Goal: Task Accomplishment & Management: Use online tool/utility

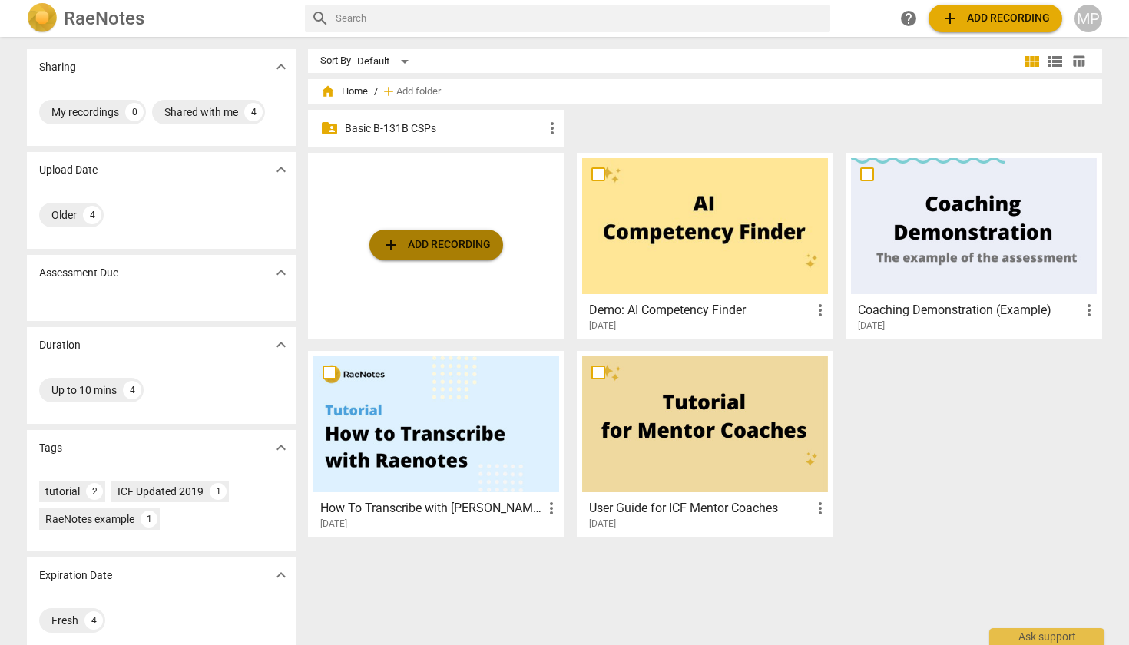
click at [439, 244] on span "add Add recording" at bounding box center [436, 245] width 109 height 18
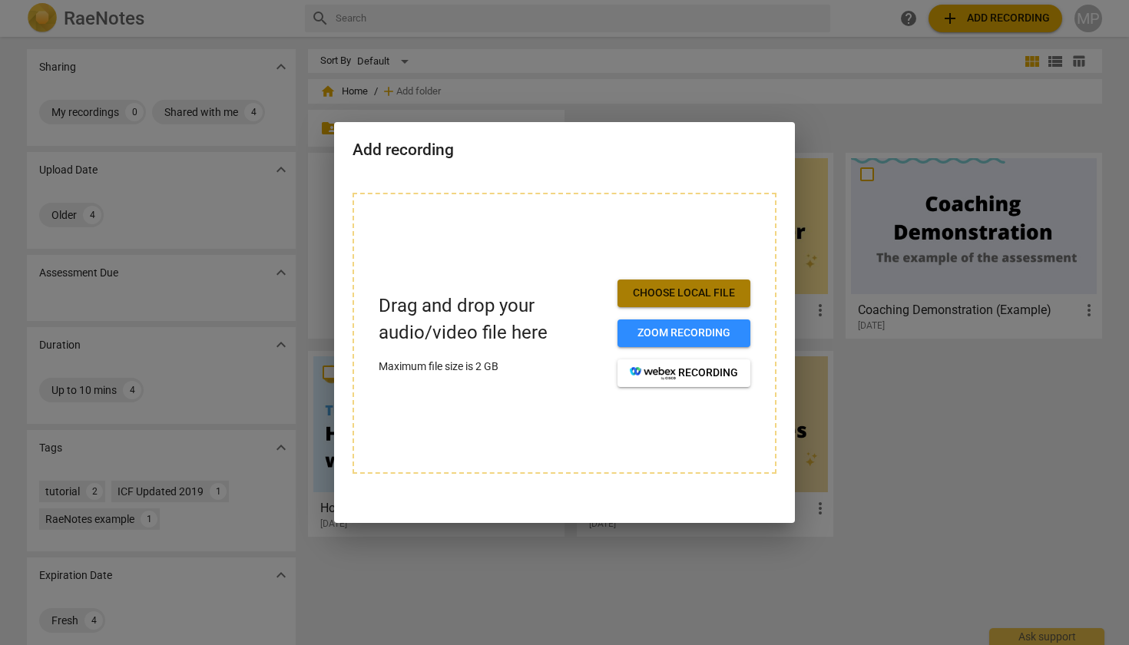
click at [689, 299] on span "Choose local file" at bounding box center [684, 293] width 108 height 15
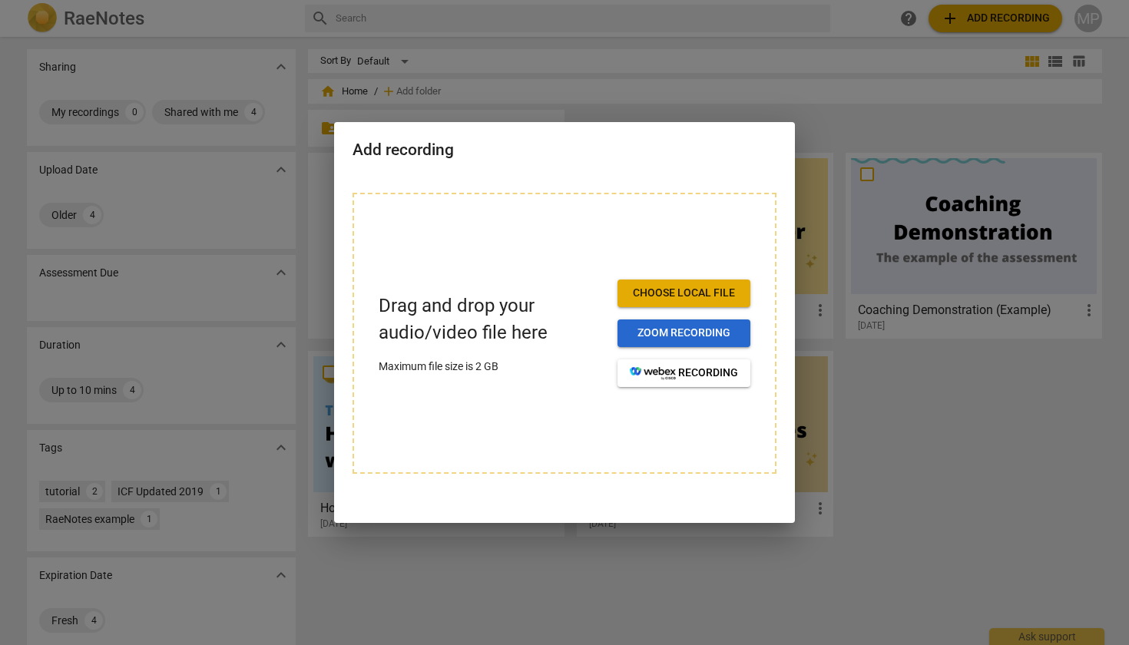
click at [693, 330] on span "Zoom recording" at bounding box center [684, 333] width 108 height 15
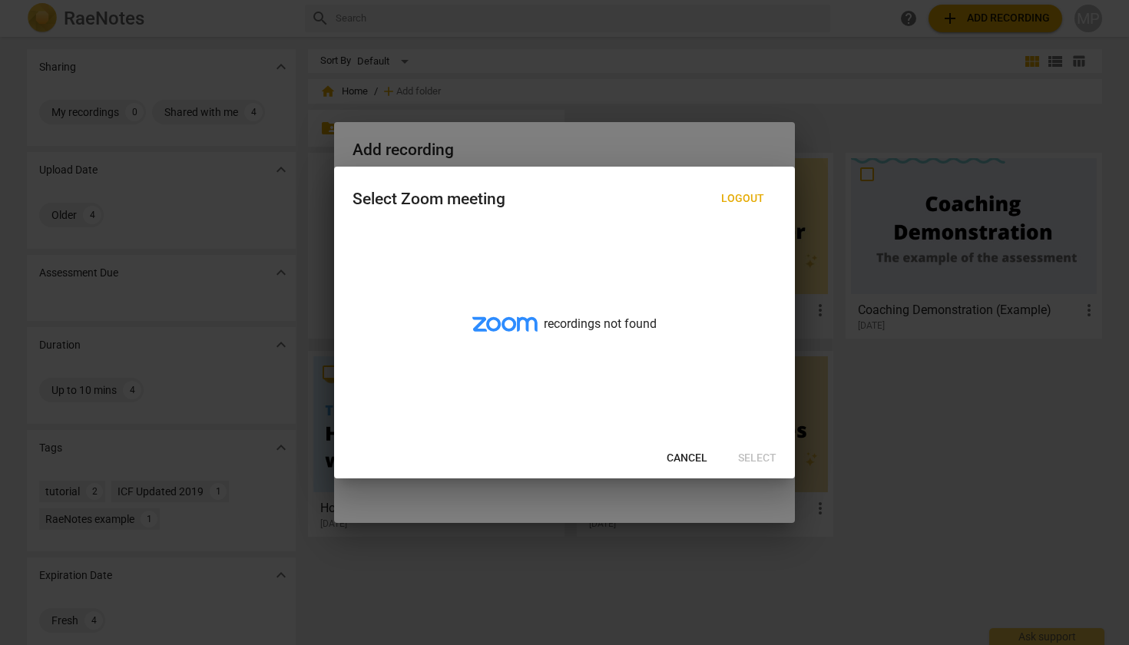
click at [690, 455] on span "Cancel" at bounding box center [687, 458] width 41 height 15
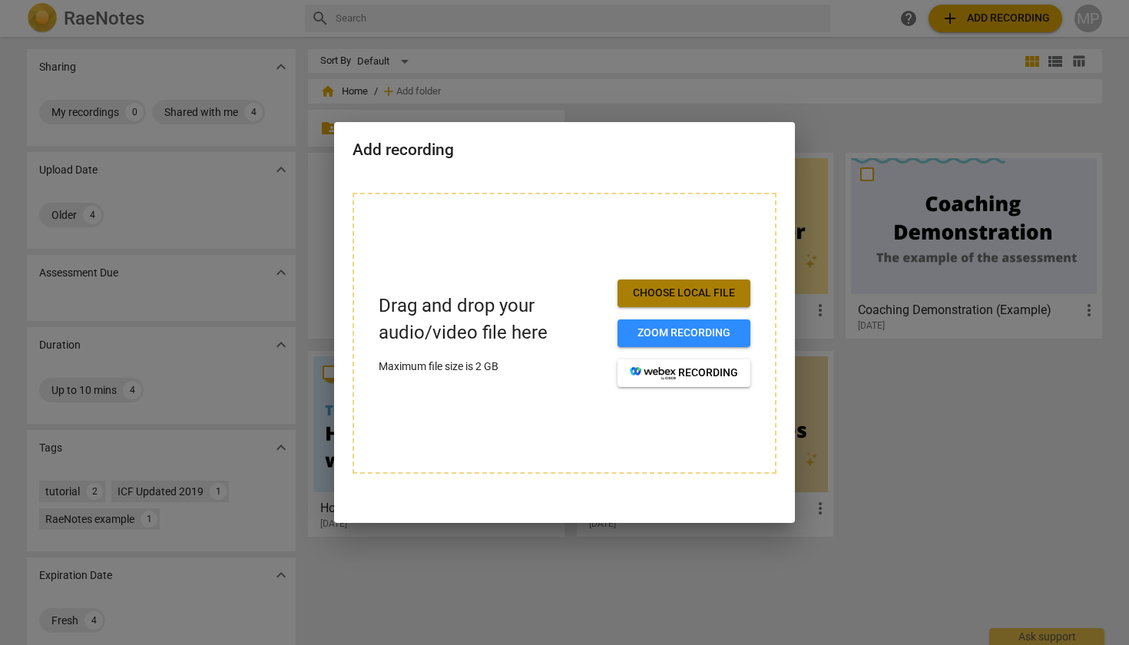
click at [677, 290] on span "Choose local file" at bounding box center [684, 293] width 108 height 15
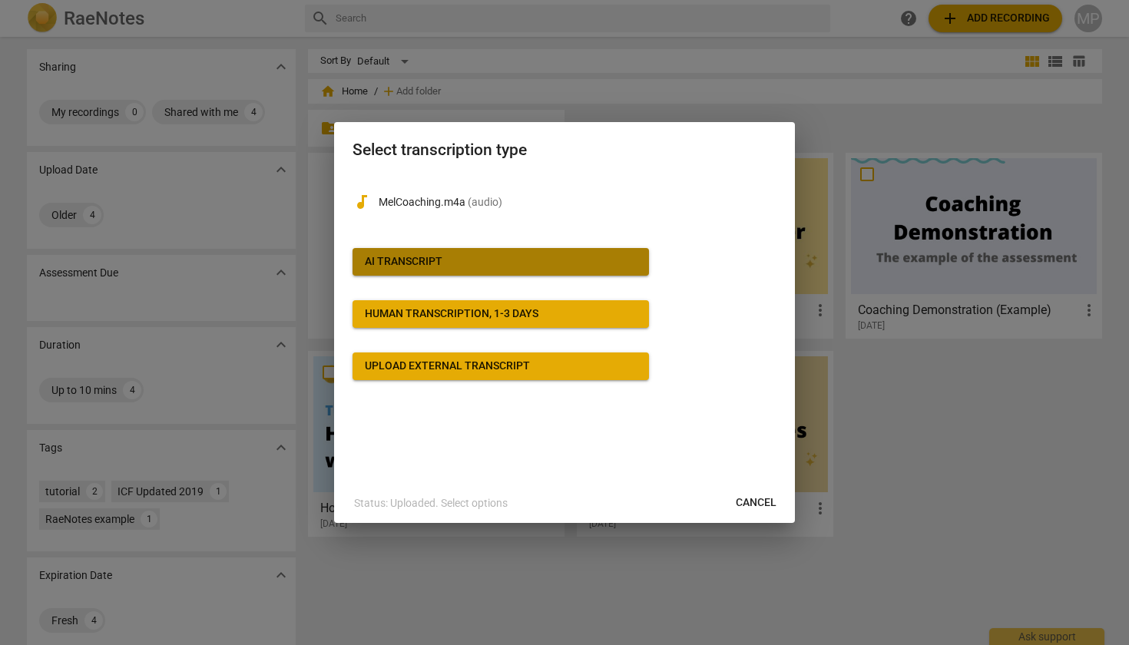
click at [484, 263] on span "AI Transcript" at bounding box center [501, 261] width 272 height 15
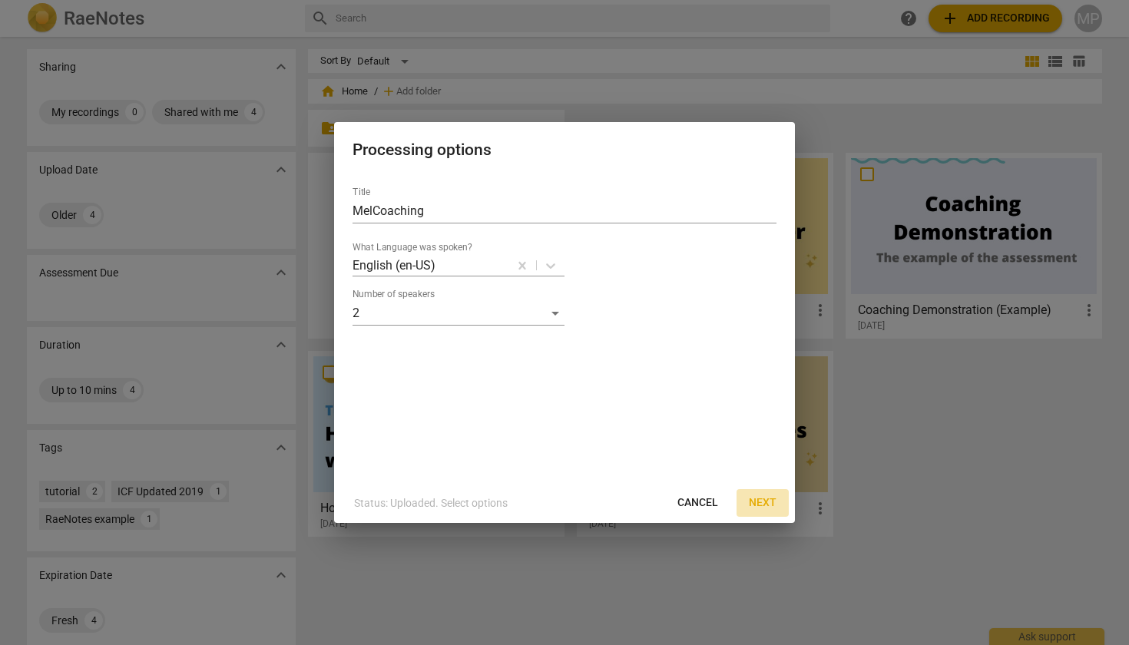
click at [767, 500] on span "Next" at bounding box center [763, 502] width 28 height 15
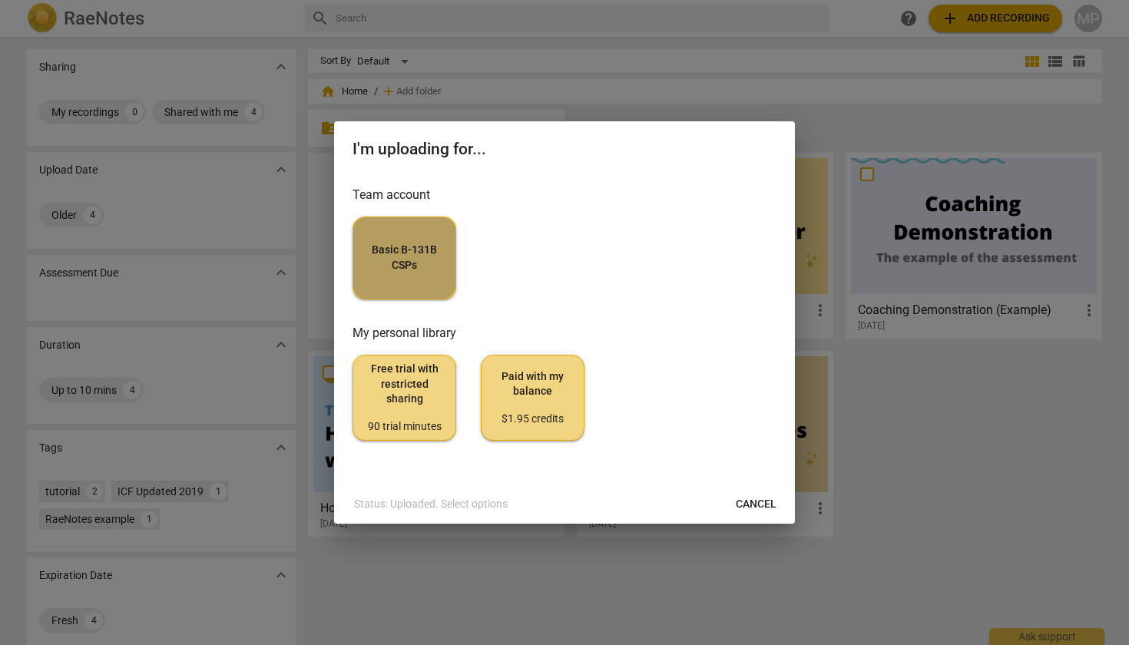
click at [411, 247] on span "Basic B-131B CSPs" at bounding box center [405, 258] width 78 height 30
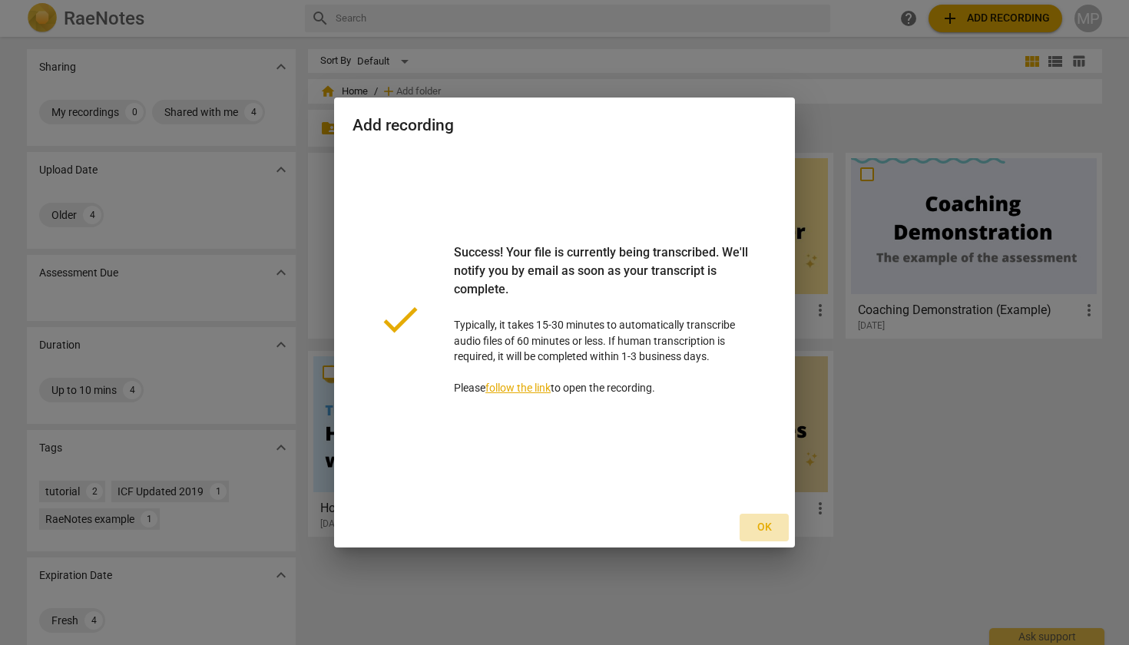
click at [758, 531] on span "Ok" at bounding box center [764, 527] width 25 height 15
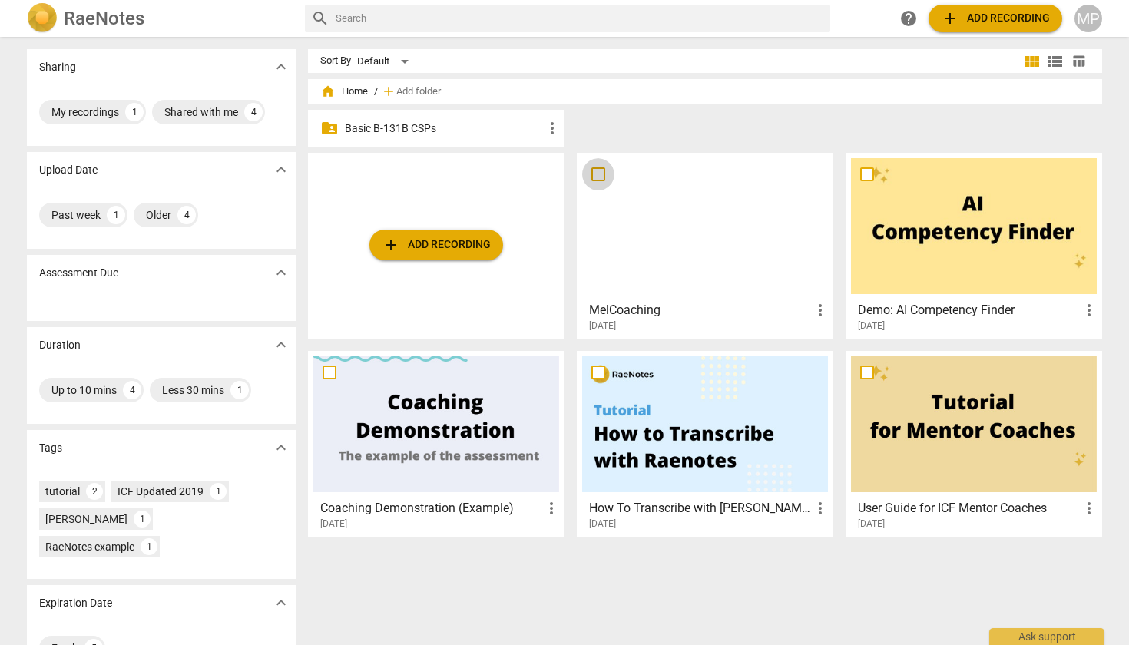
click at [594, 174] on input "checkbox" at bounding box center [598, 174] width 32 height 18
click at [978, 15] on span "add Add recording" at bounding box center [995, 18] width 109 height 18
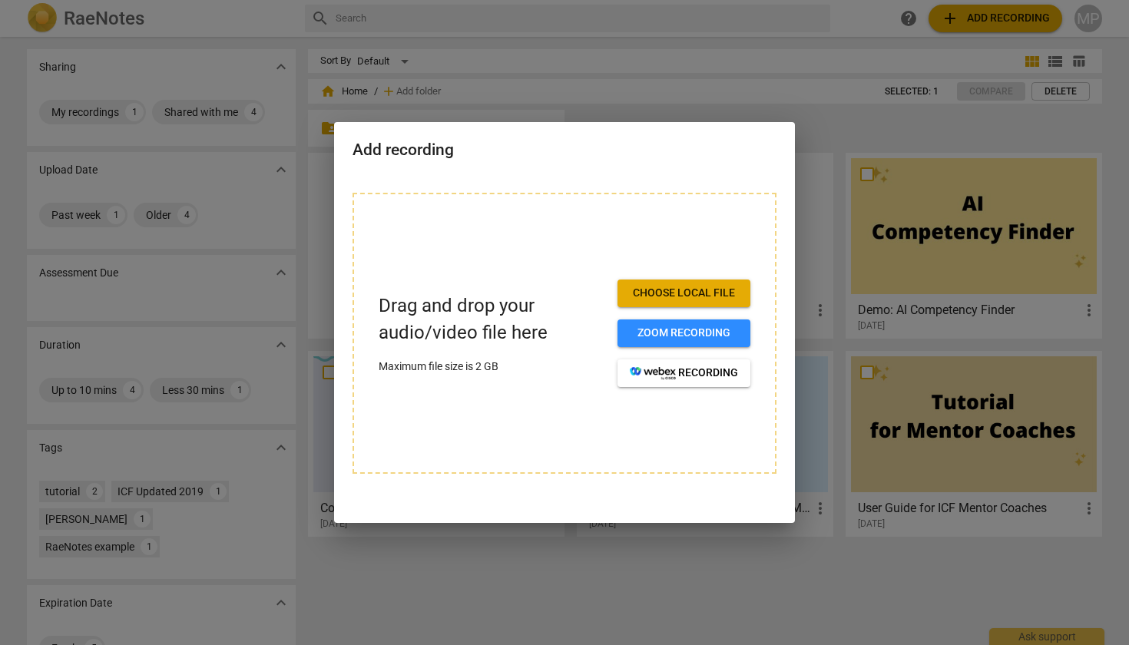
click at [694, 132] on div "Add recording" at bounding box center [564, 148] width 461 height 53
click at [694, 80] on div at bounding box center [564, 322] width 1129 height 645
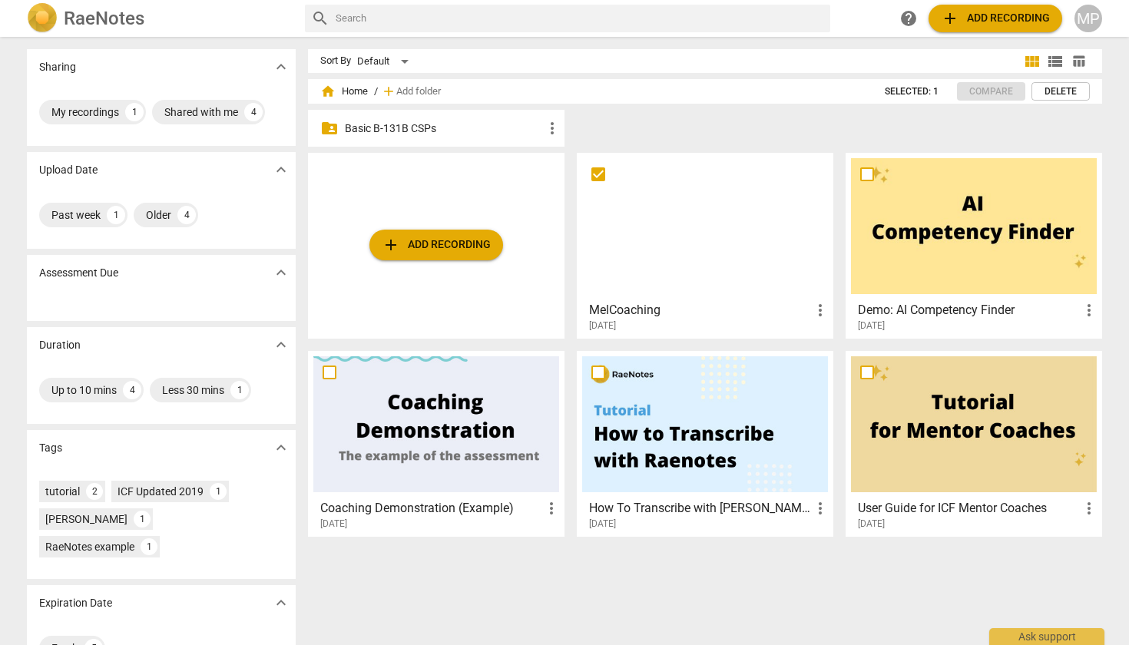
click at [515, 129] on p "Basic B-131B CSPs" at bounding box center [444, 129] width 198 height 16
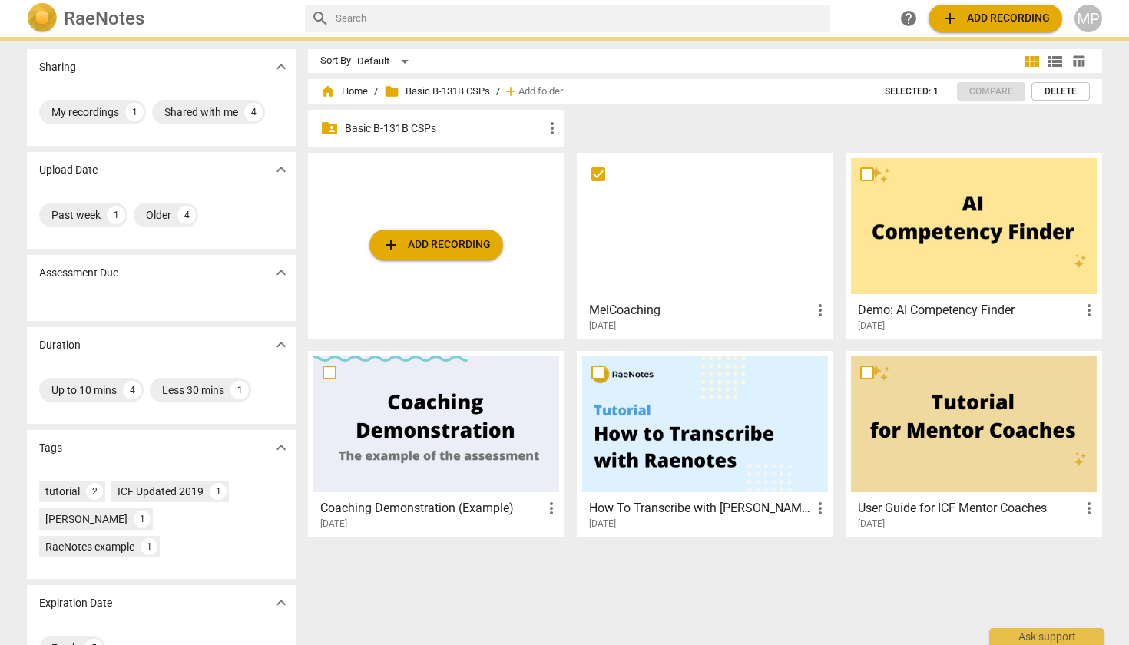
checkbox input "true"
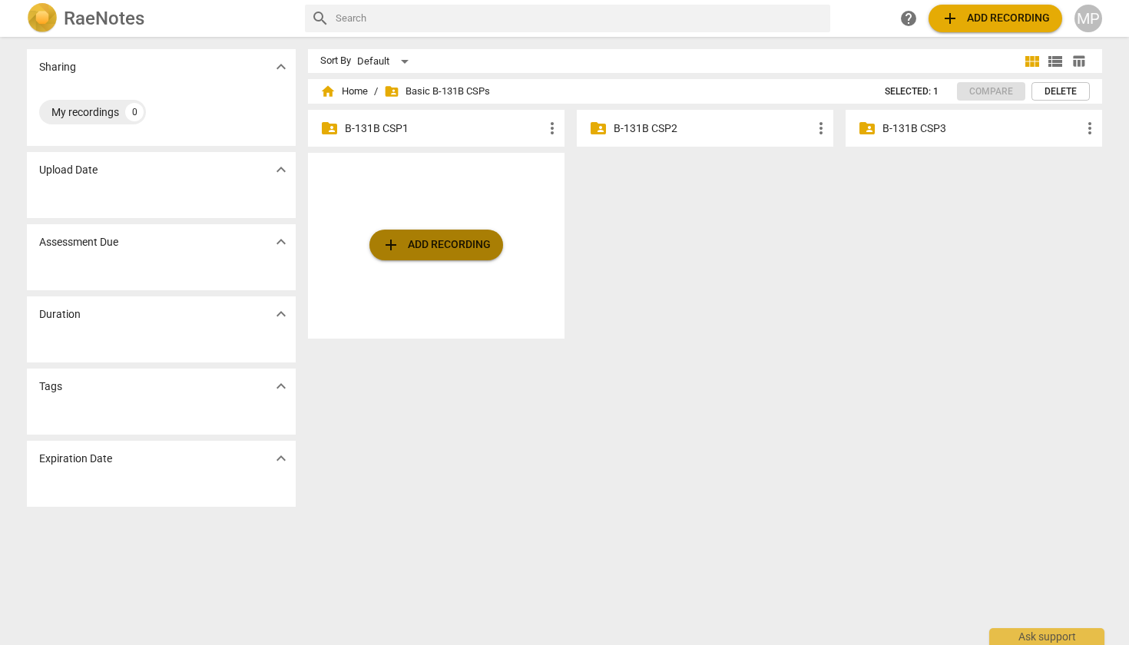
click at [449, 247] on span "add Add recording" at bounding box center [436, 245] width 109 height 18
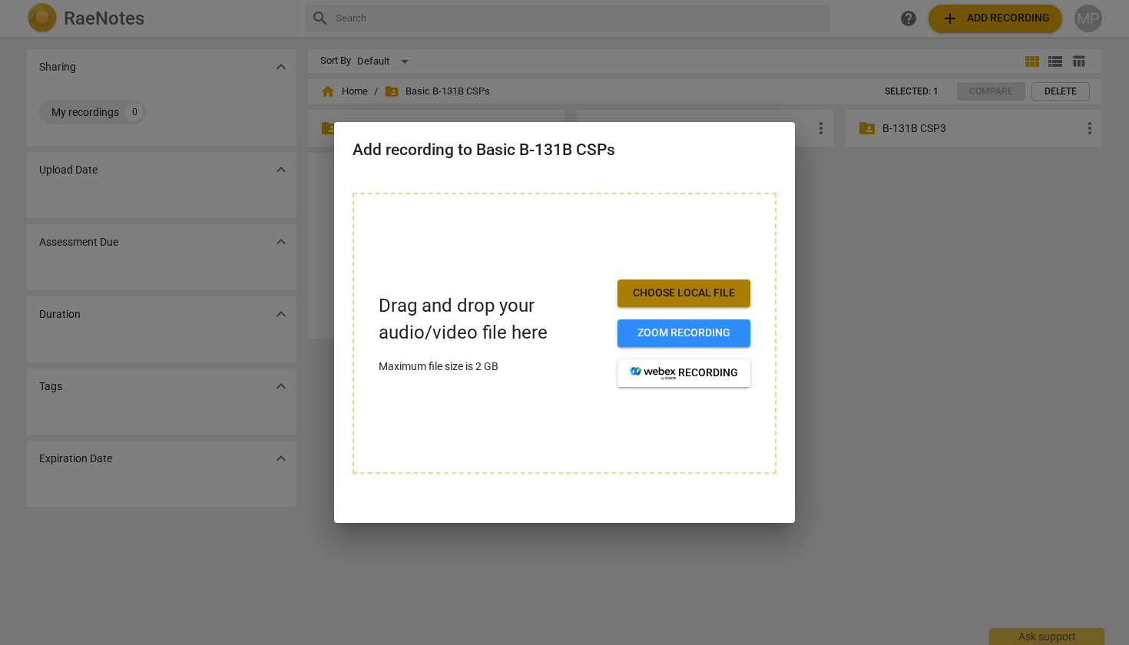
click at [697, 298] on span "Choose local file" at bounding box center [684, 293] width 108 height 15
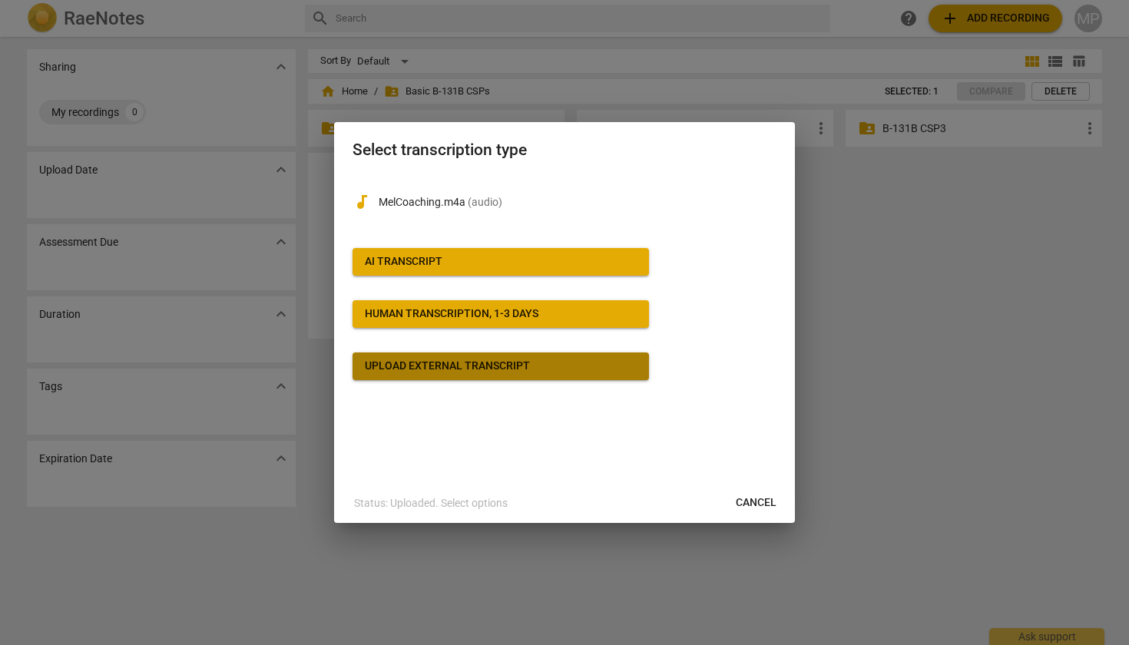
click at [498, 363] on div "Upload external transcript" at bounding box center [447, 366] width 165 height 15
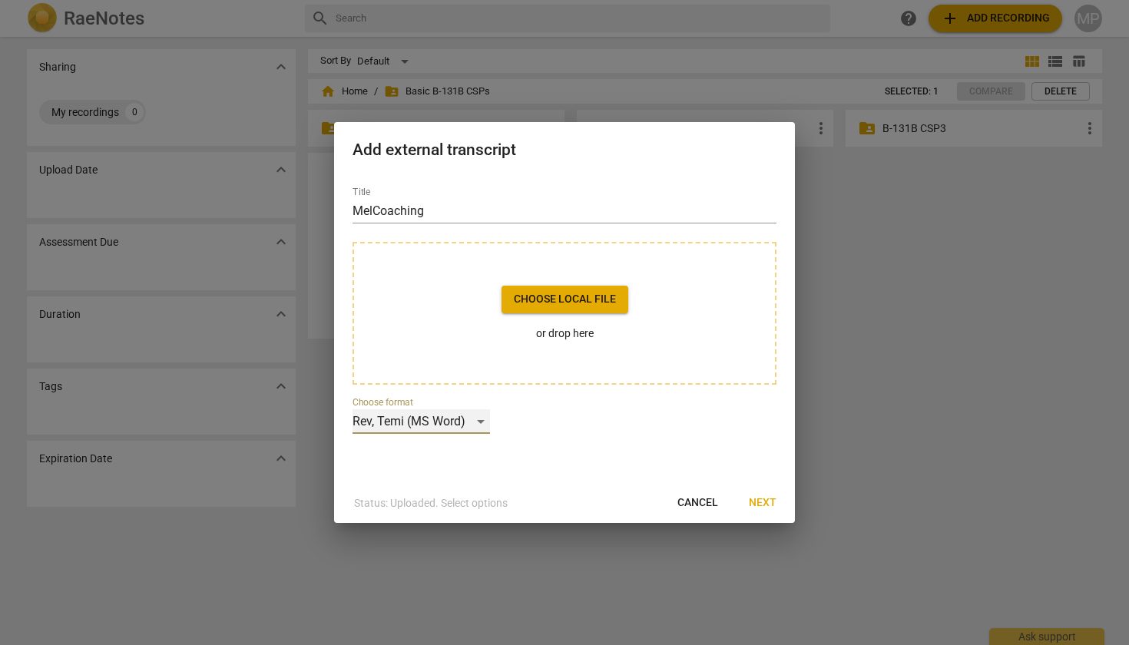
click at [485, 416] on div "Rev, Temi (MS Word)" at bounding box center [421, 421] width 137 height 25
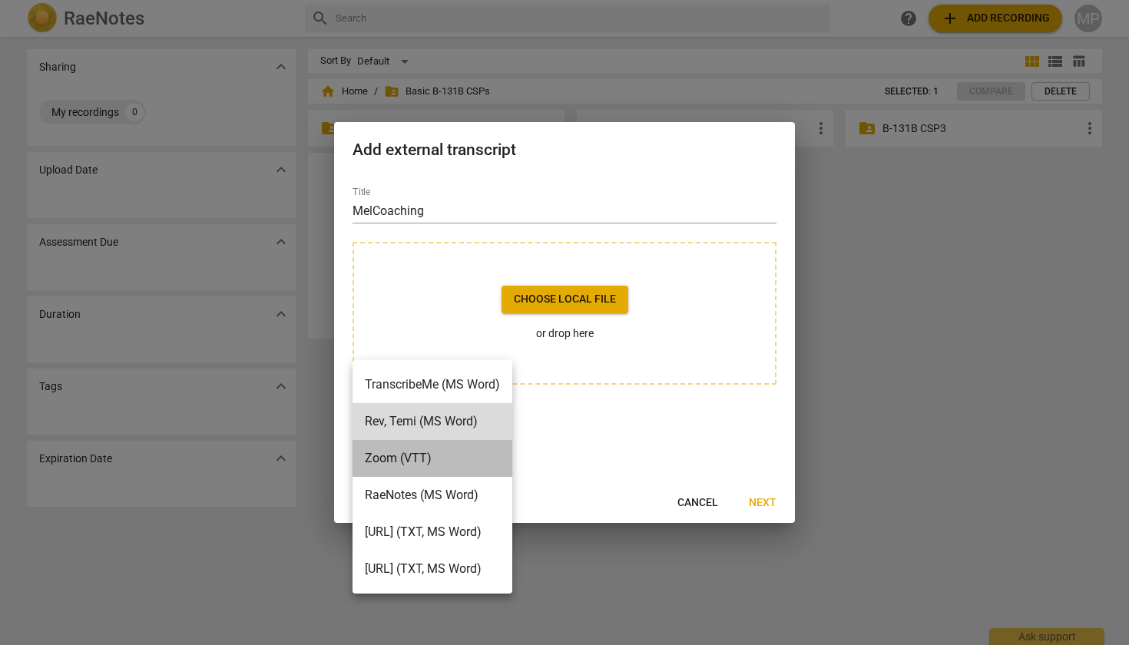
click at [429, 457] on li "Zoom (VTT)" at bounding box center [433, 458] width 160 height 37
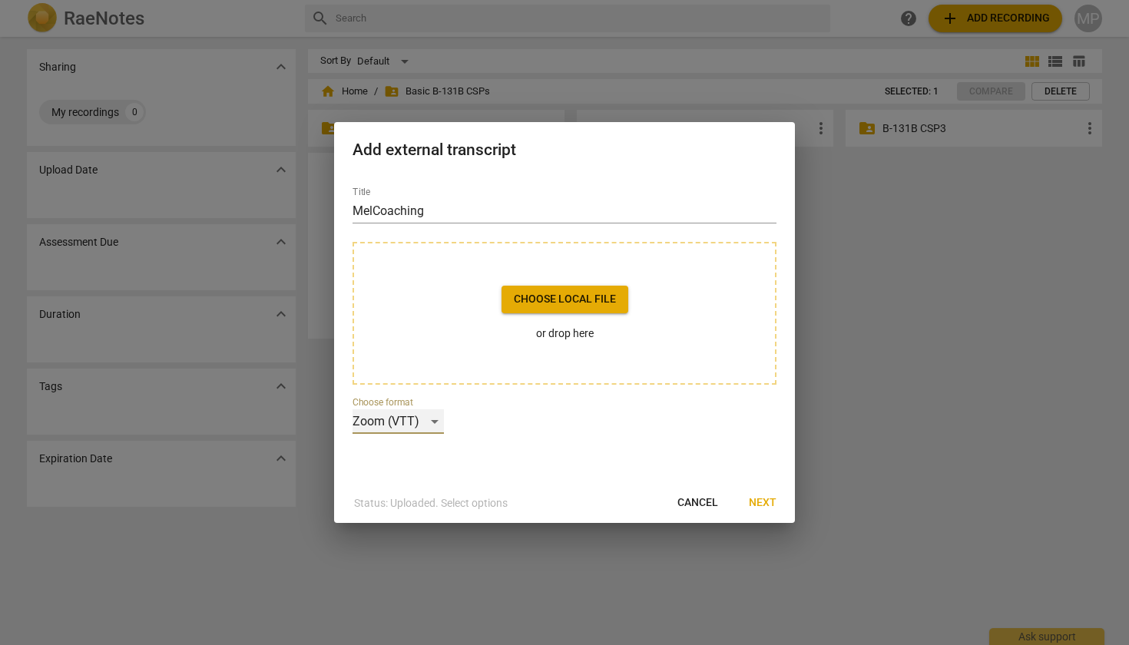
click at [432, 423] on div "Zoom (VTT)" at bounding box center [398, 421] width 91 height 25
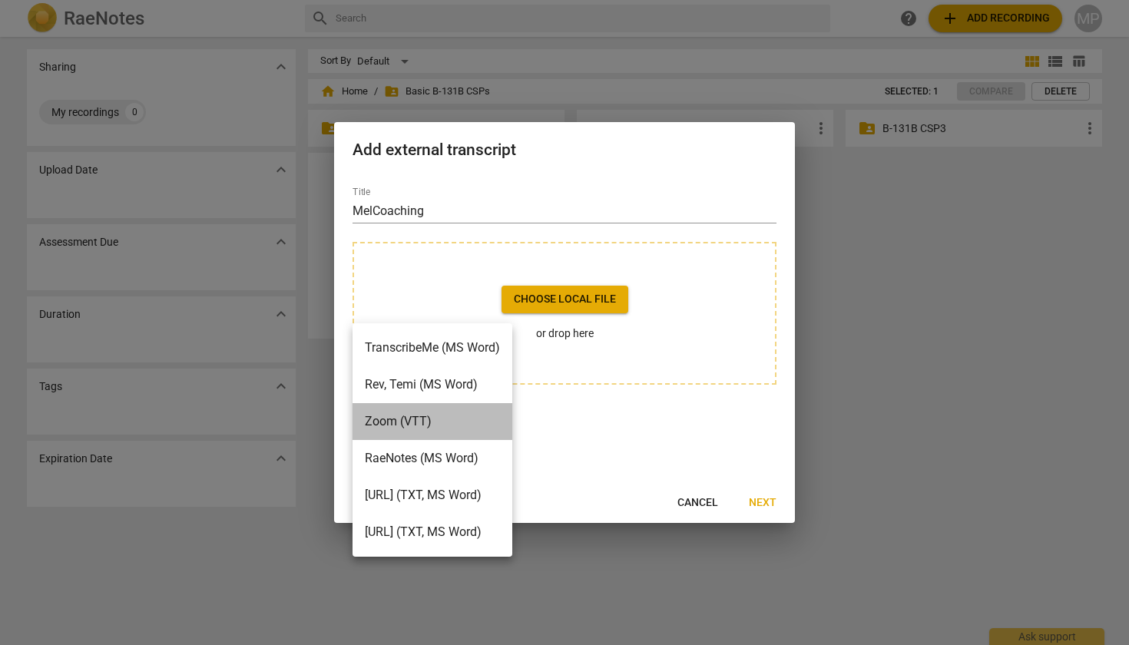
click at [432, 423] on li "Zoom (VTT)" at bounding box center [433, 421] width 160 height 37
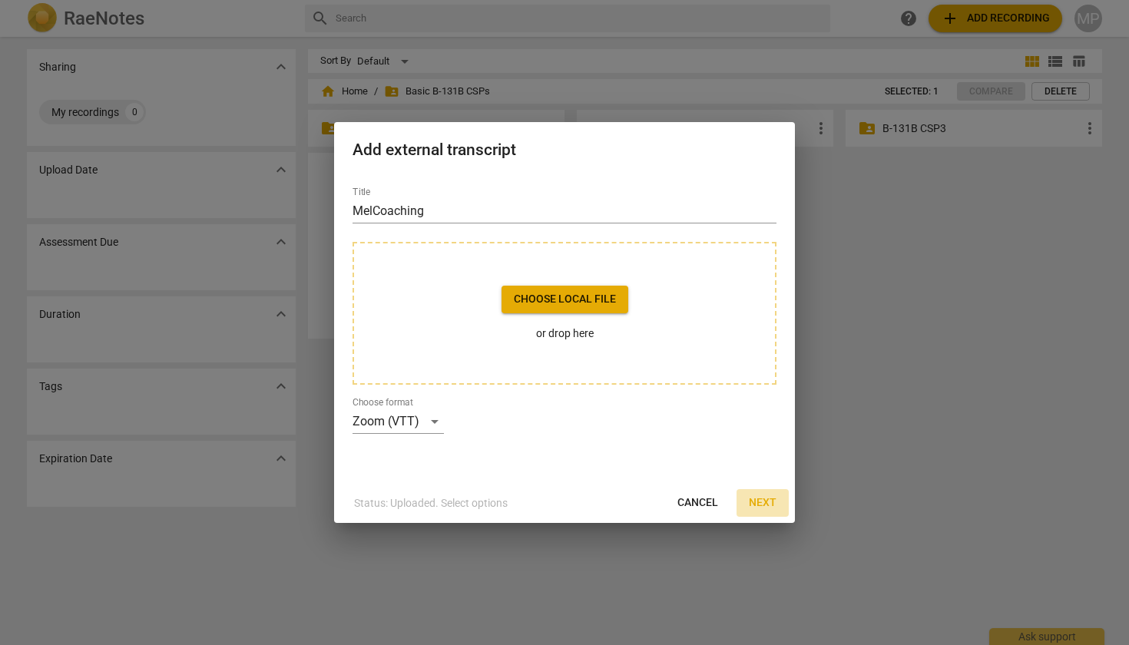
click at [761, 502] on span "Next" at bounding box center [763, 502] width 28 height 15
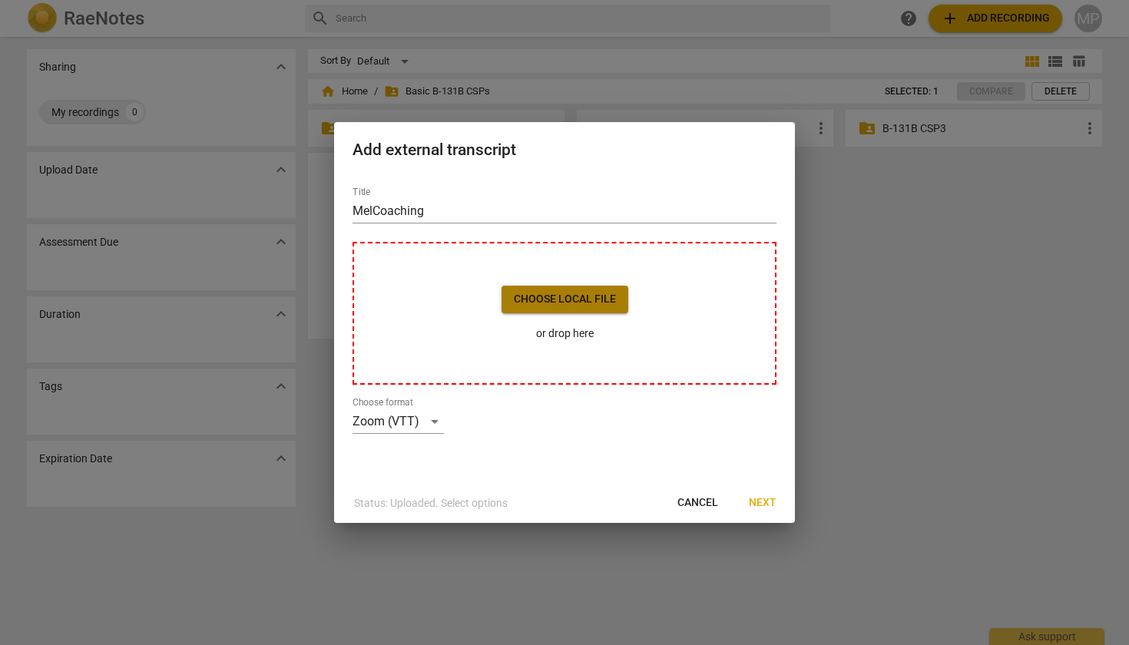
click at [570, 298] on span "Choose local file" at bounding box center [565, 299] width 102 height 15
click at [706, 505] on span "Cancel" at bounding box center [697, 502] width 41 height 15
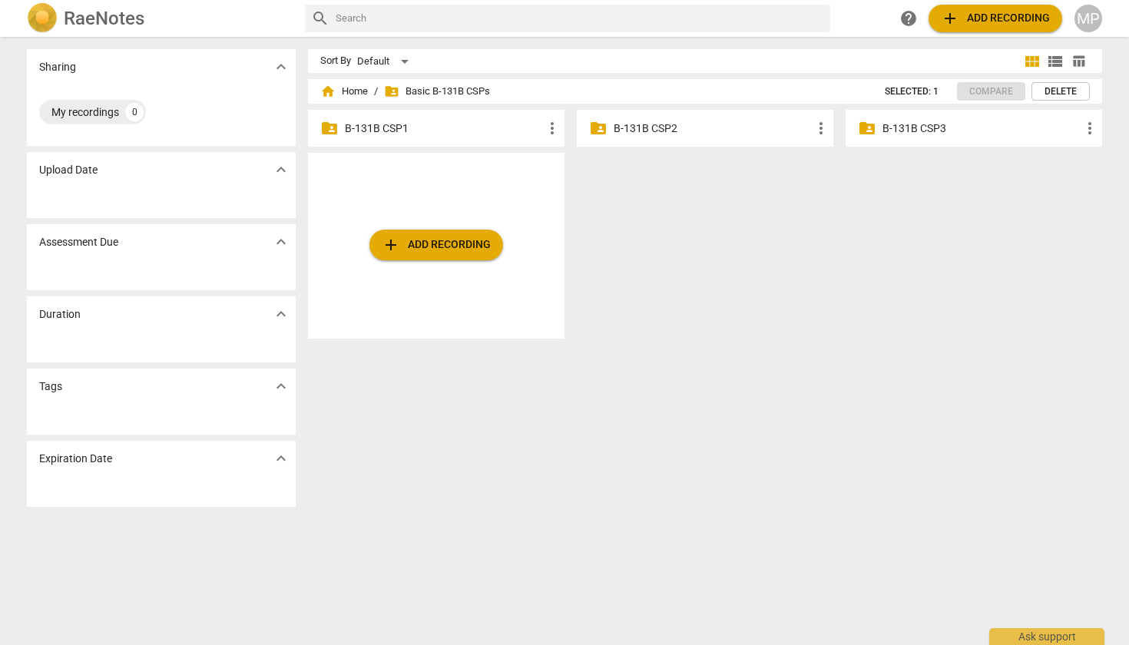
click at [465, 129] on p "B-131B CSP1" at bounding box center [444, 129] width 198 height 16
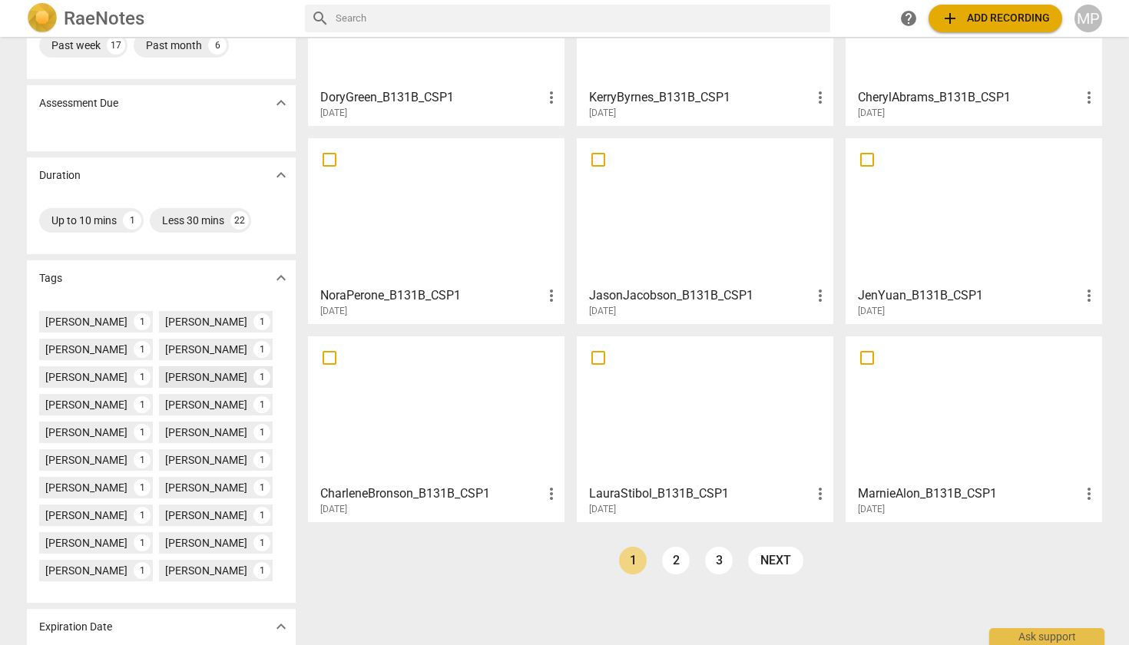
scroll to position [171, 0]
click at [90, 484] on div "Kara TISCHLER" at bounding box center [86, 486] width 82 height 15
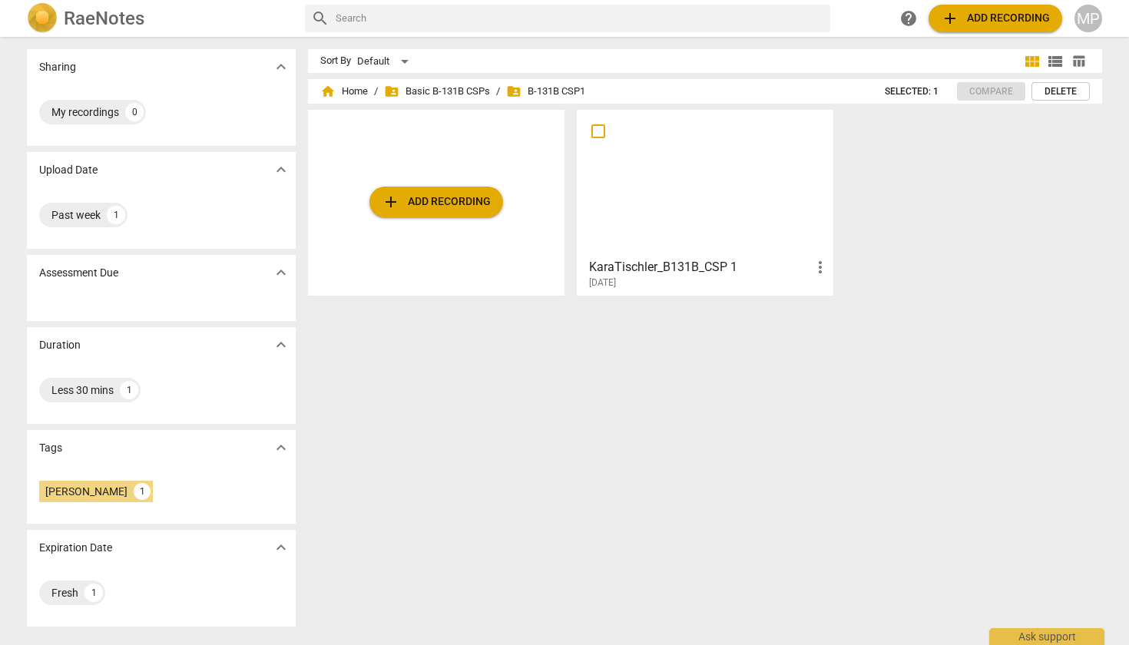
click at [432, 195] on span "add Add recording" at bounding box center [436, 202] width 109 height 18
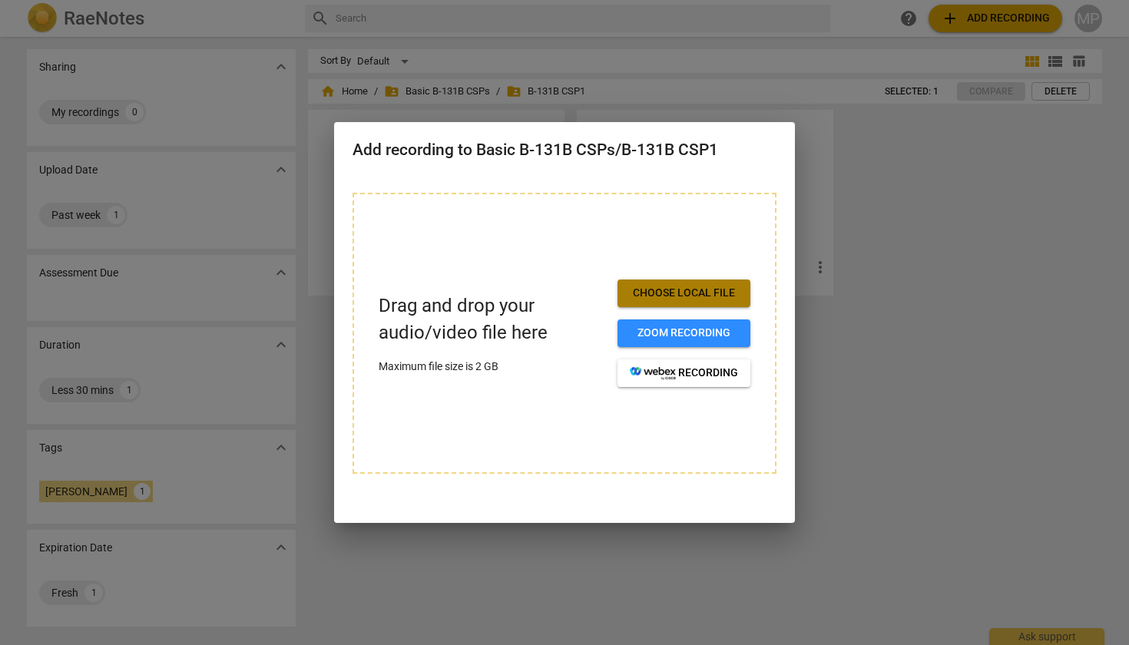
click at [686, 290] on span "Choose local file" at bounding box center [684, 293] width 108 height 15
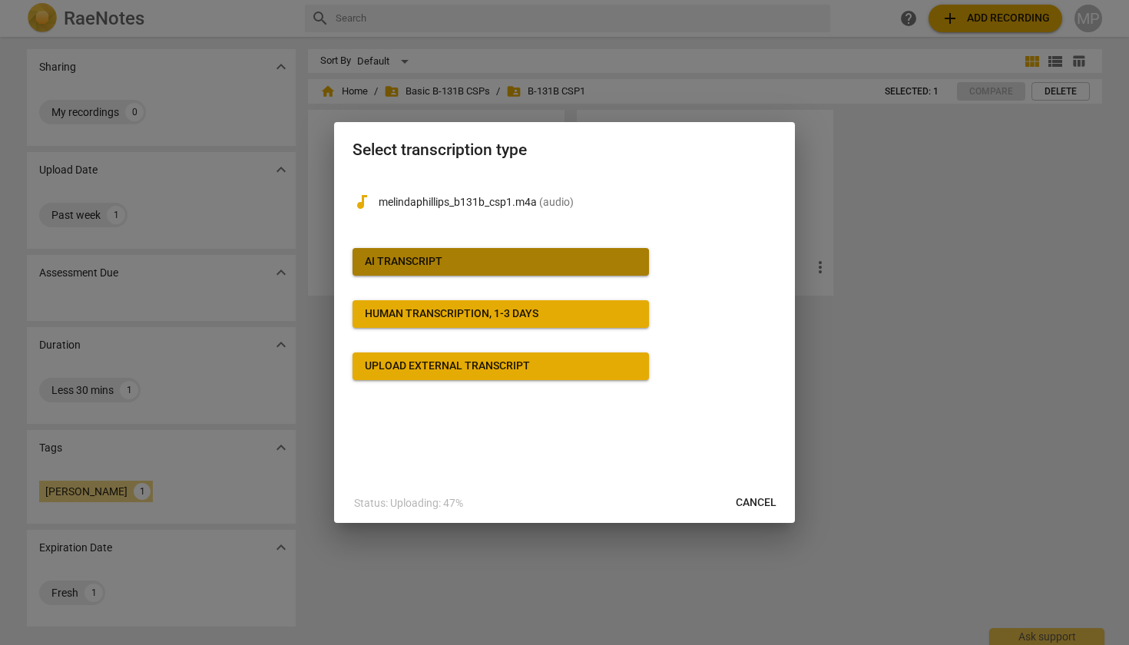
click at [515, 260] on span "AI Transcript" at bounding box center [501, 261] width 272 height 15
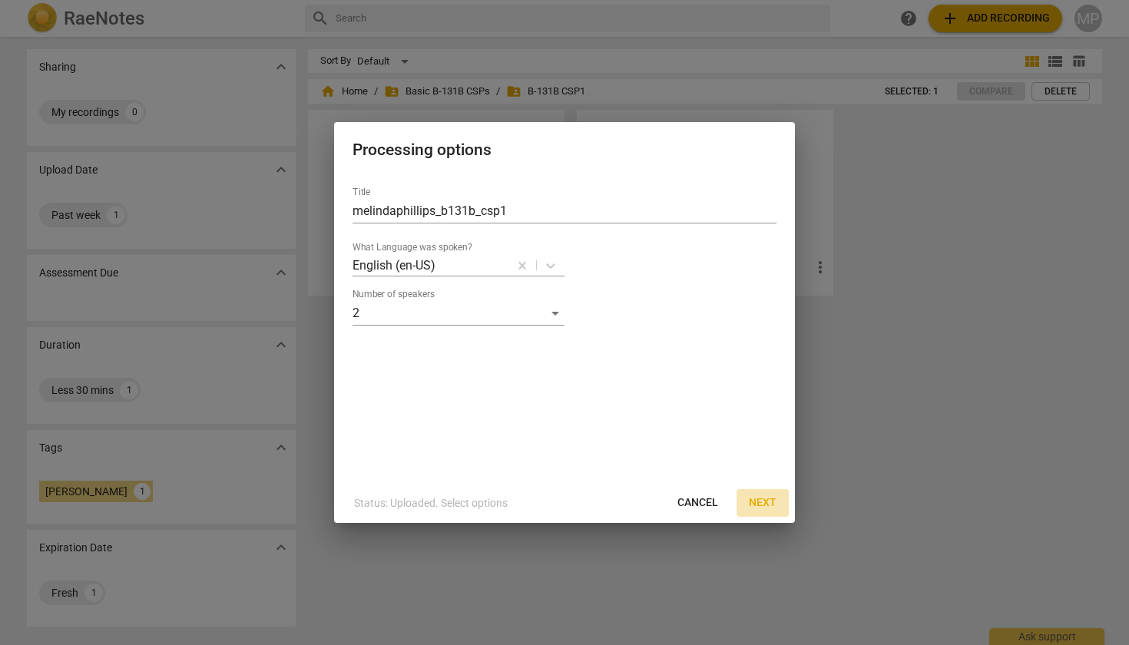
click at [763, 501] on span "Next" at bounding box center [763, 502] width 28 height 15
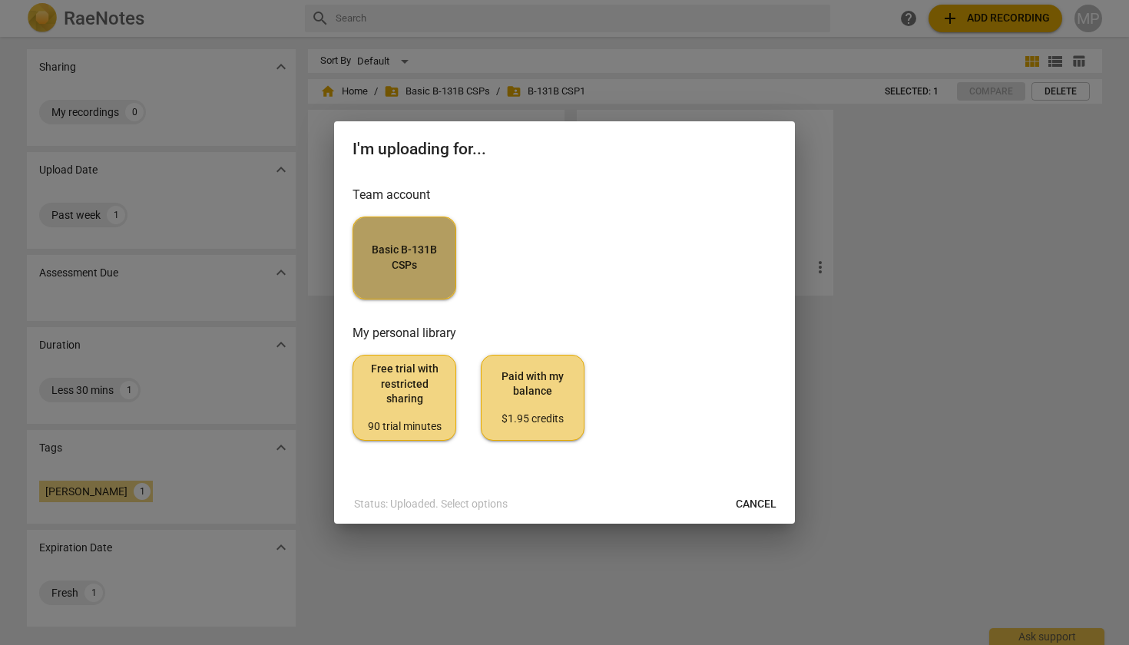
click at [393, 243] on button "Basic B-131B CSPs" at bounding box center [405, 258] width 104 height 83
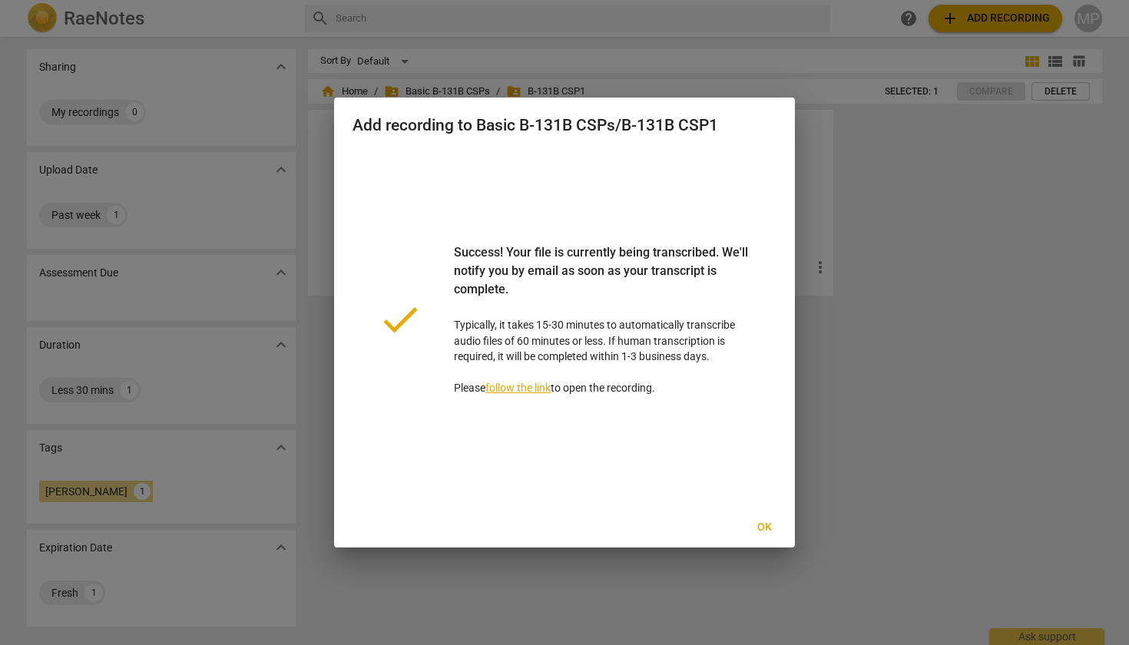
click at [528, 386] on link "follow the link" at bounding box center [517, 388] width 65 height 12
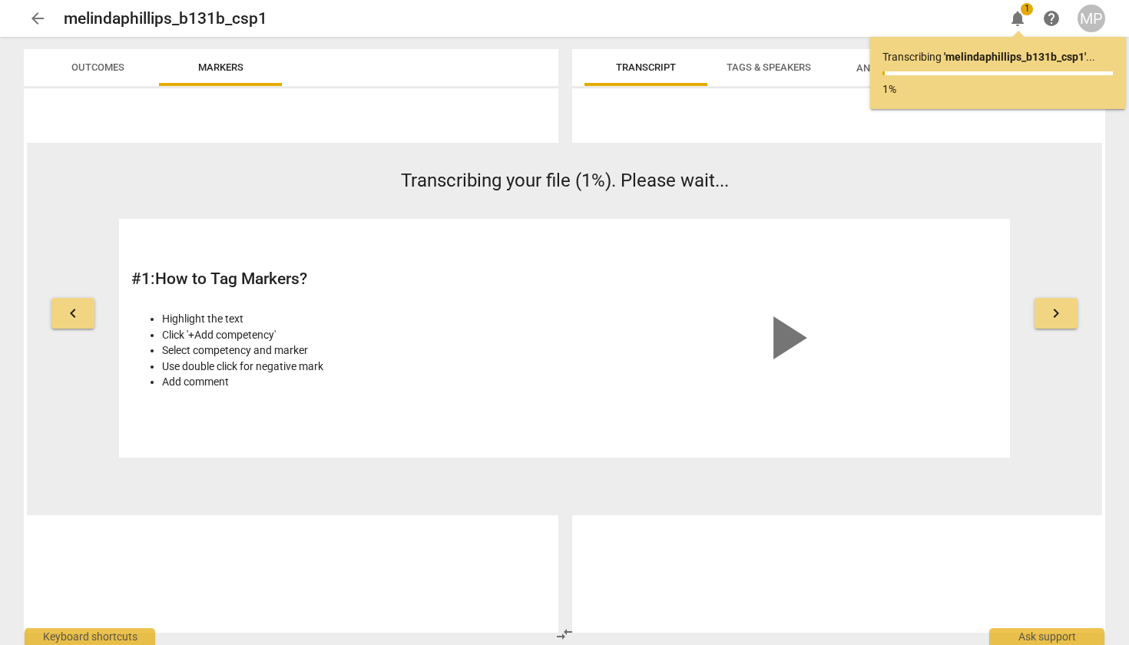
click at [1062, 317] on span "keyboard_arrow_right" at bounding box center [1056, 313] width 18 height 18
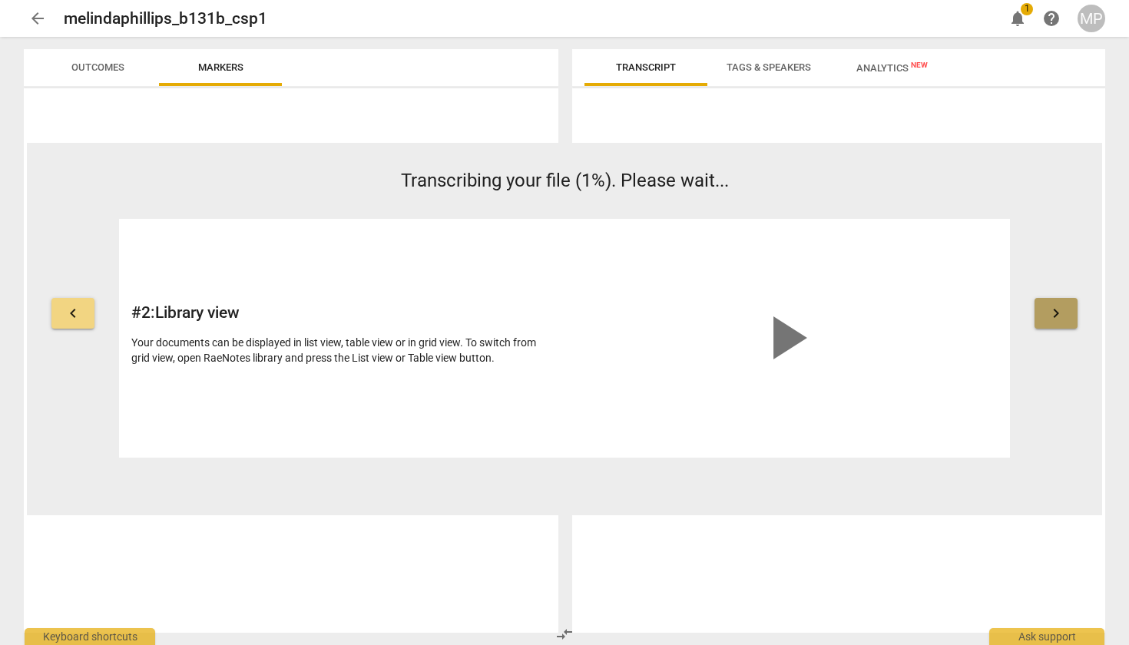
click at [1055, 314] on span "keyboard_arrow_right" at bounding box center [1056, 313] width 18 height 18
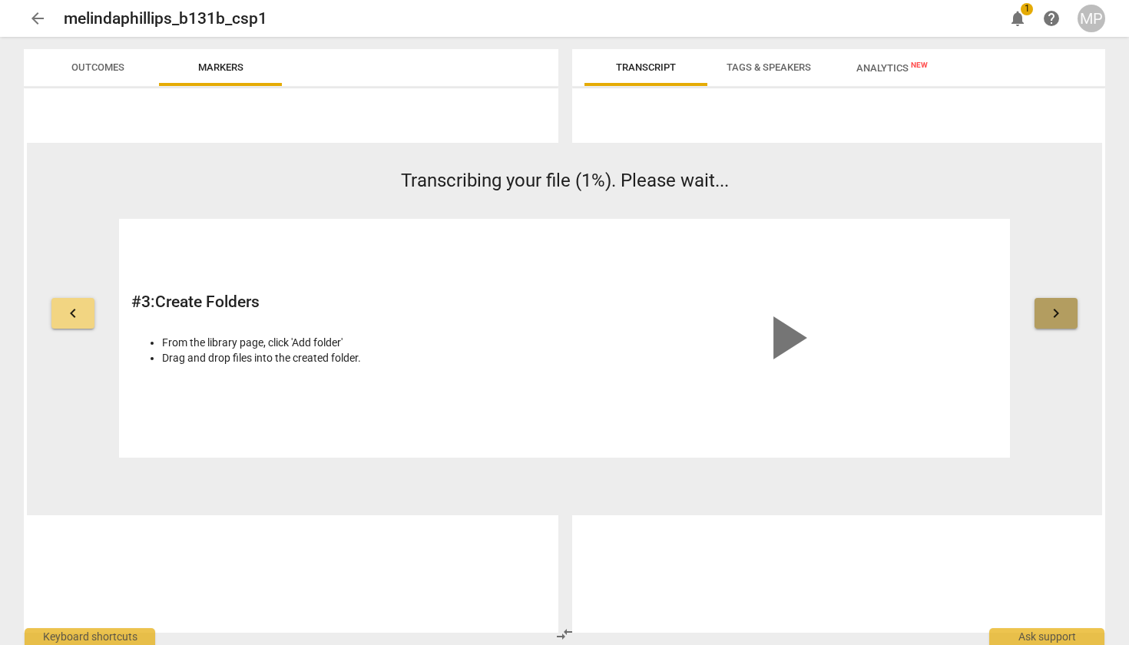
click at [1055, 314] on span "keyboard_arrow_right" at bounding box center [1056, 313] width 18 height 18
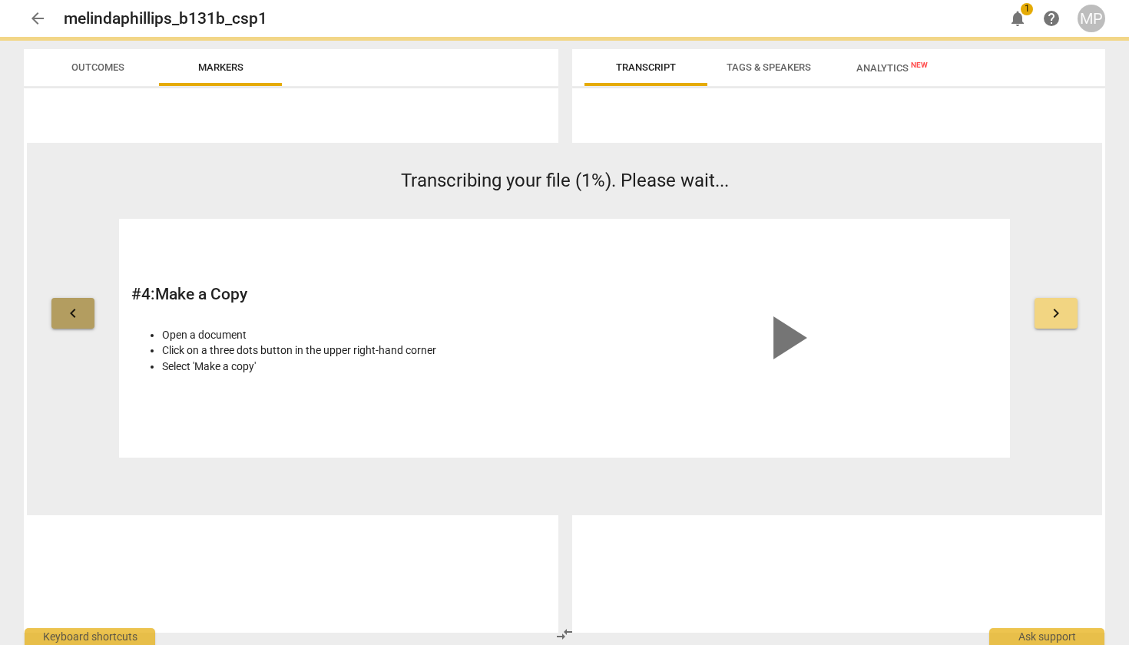
click at [84, 310] on button "keyboard_arrow_left" at bounding box center [72, 313] width 43 height 31
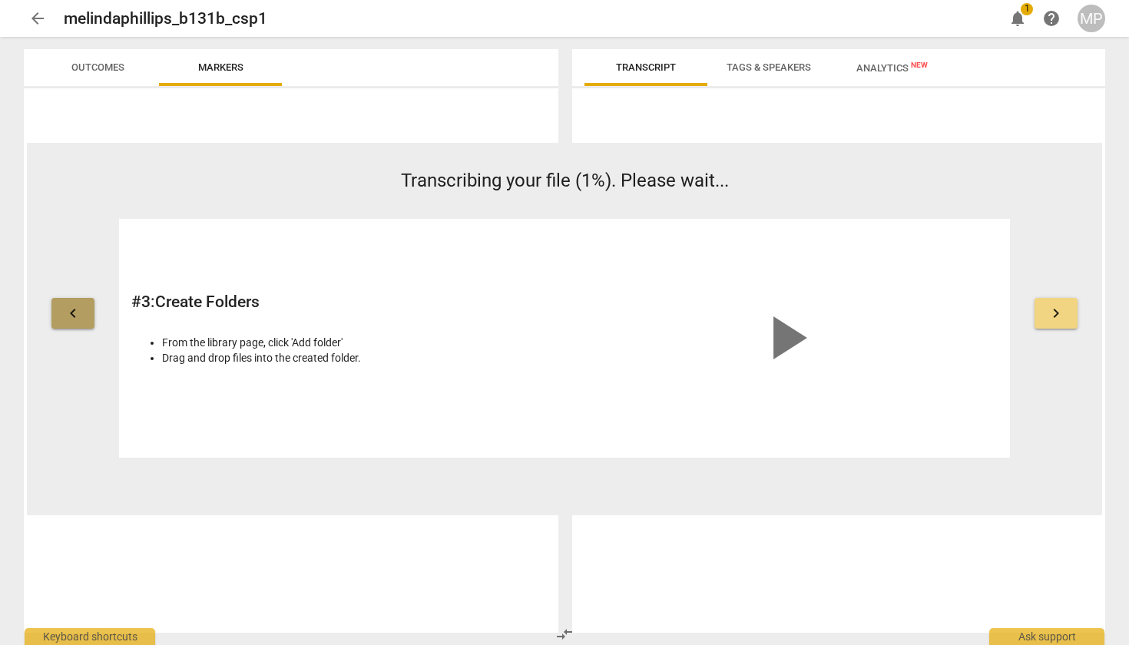
click at [74, 311] on span "keyboard_arrow_left" at bounding box center [73, 313] width 18 height 18
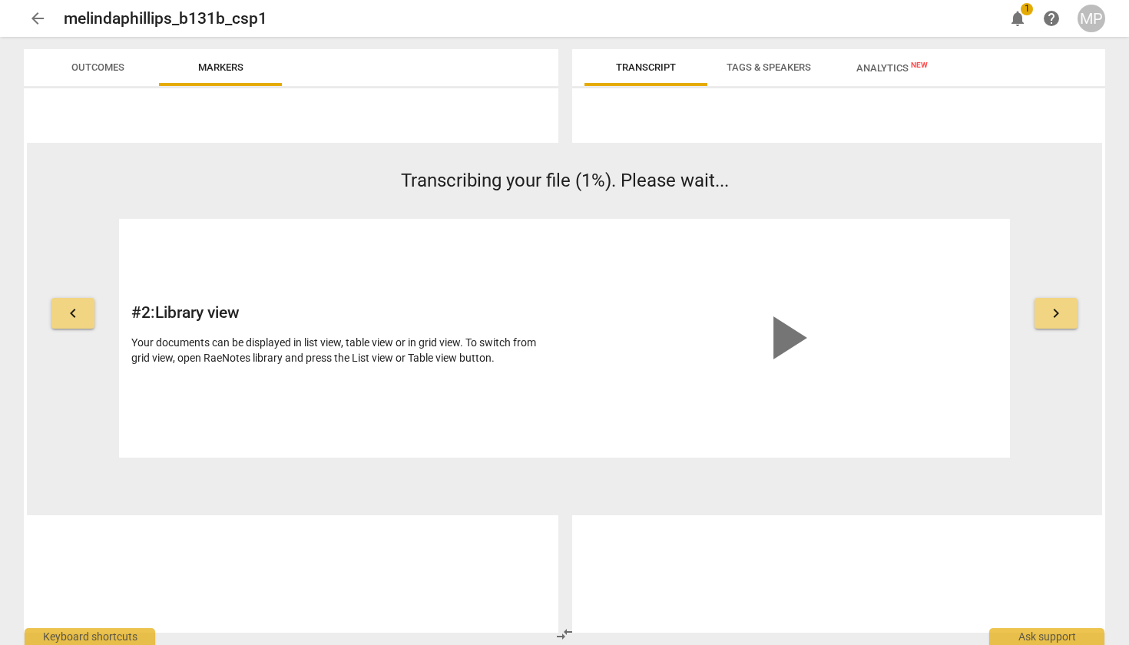
click at [75, 312] on span "keyboard_arrow_left" at bounding box center [73, 313] width 18 height 18
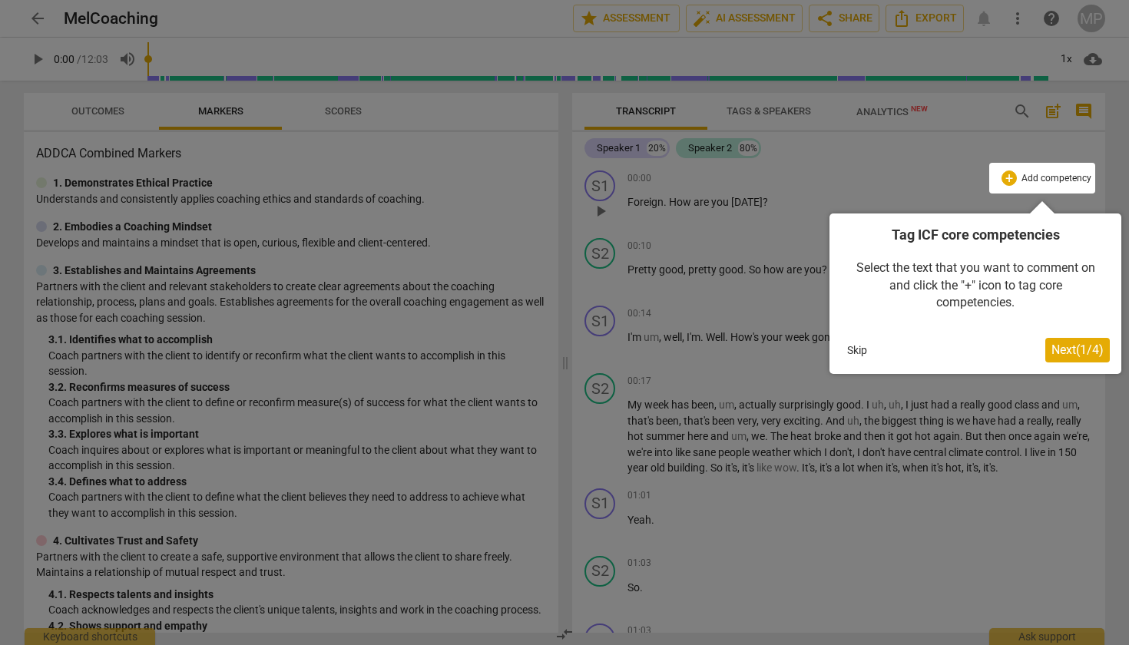
click at [1087, 356] on span "Next ( 1 / 4 )" at bounding box center [1077, 350] width 52 height 15
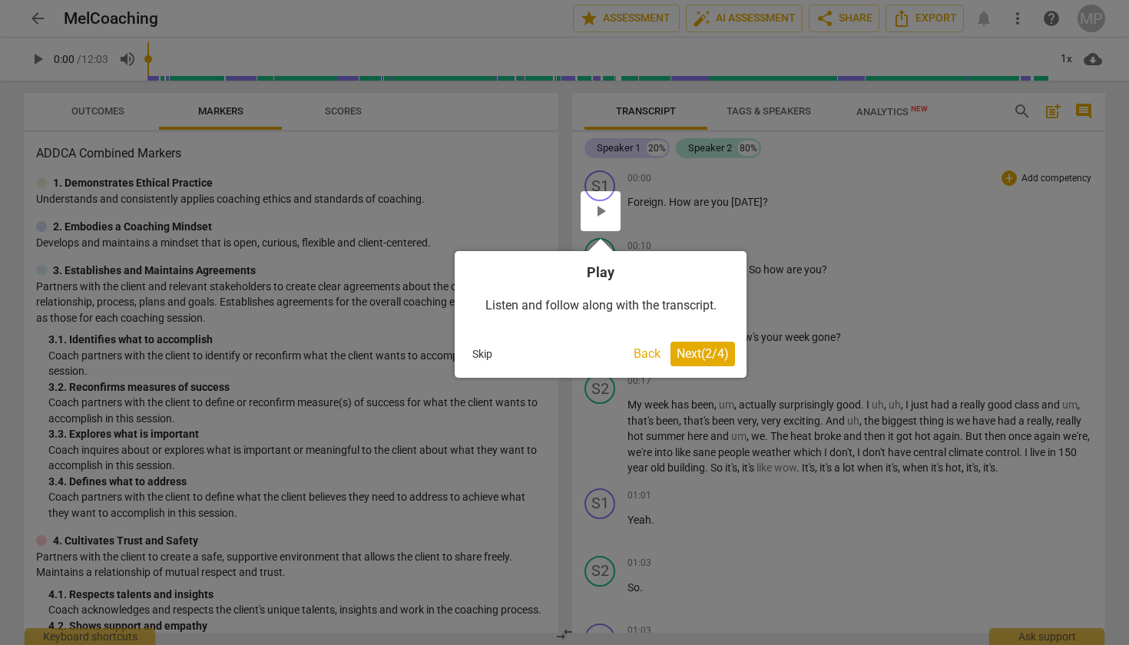
click at [708, 349] on span "Next ( 2 / 4 )" at bounding box center [703, 353] width 52 height 15
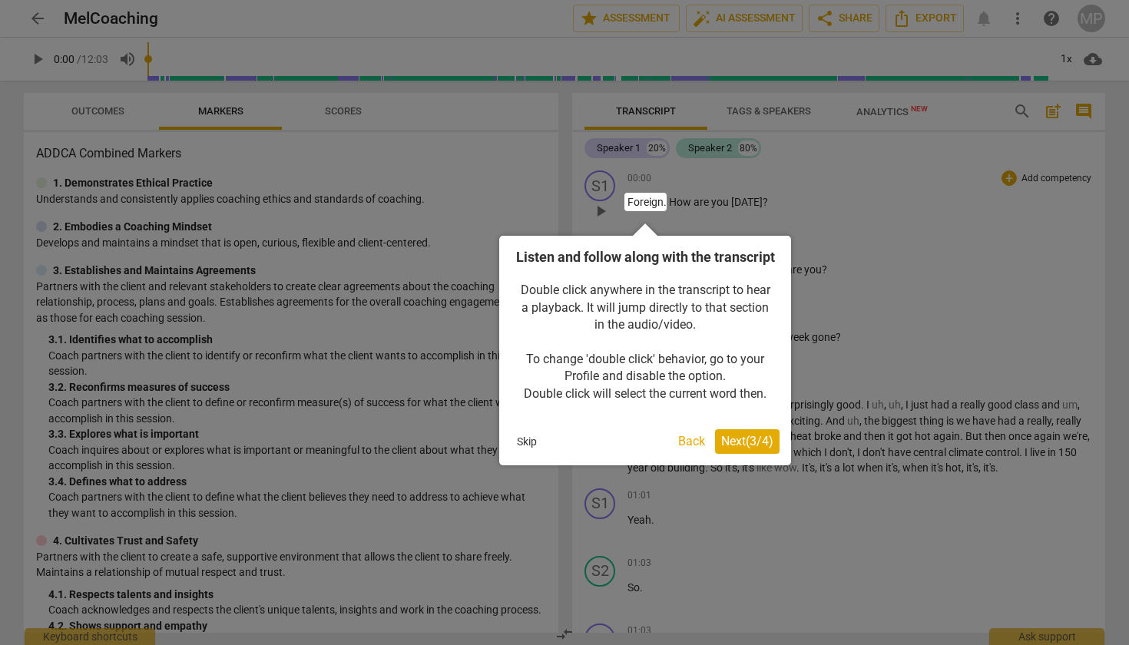
click at [749, 449] on span "Next ( 3 / 4 )" at bounding box center [747, 441] width 52 height 15
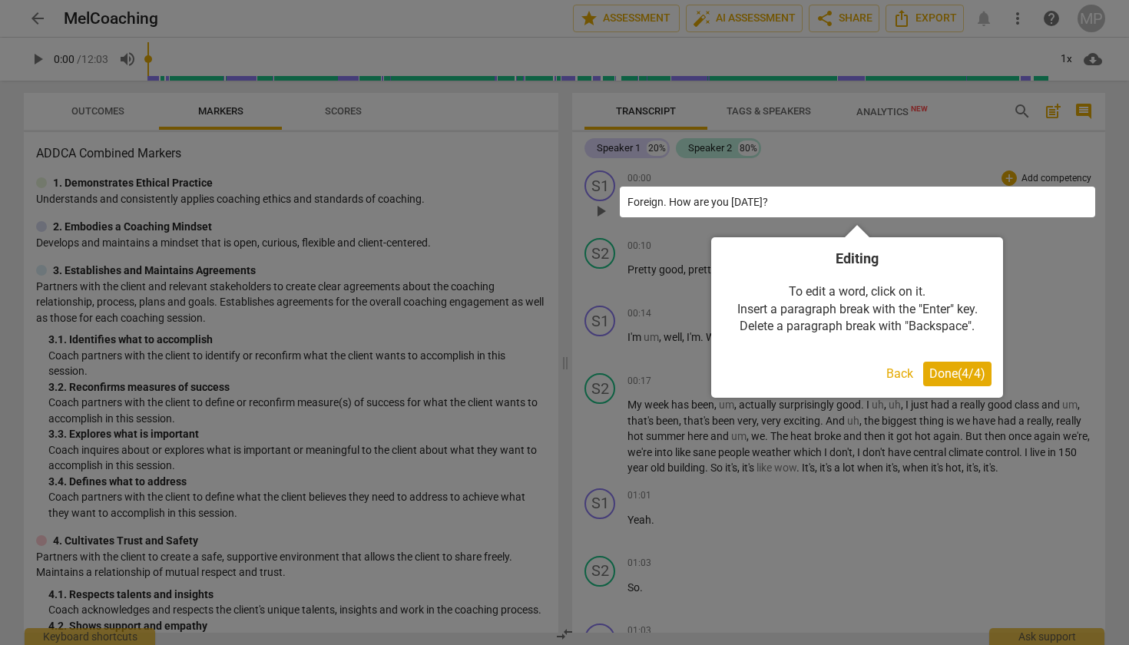
click at [949, 369] on span "Done ( 4 / 4 )" at bounding box center [957, 373] width 56 height 15
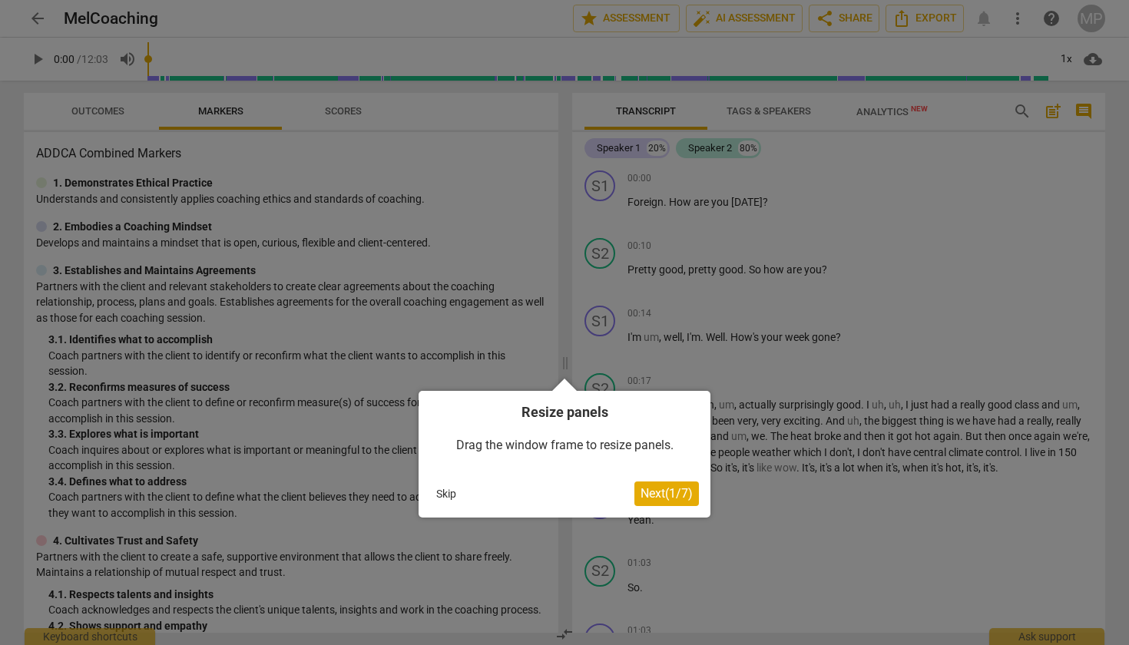
click at [666, 494] on span "Next ( 1 / 7 )" at bounding box center [667, 493] width 52 height 15
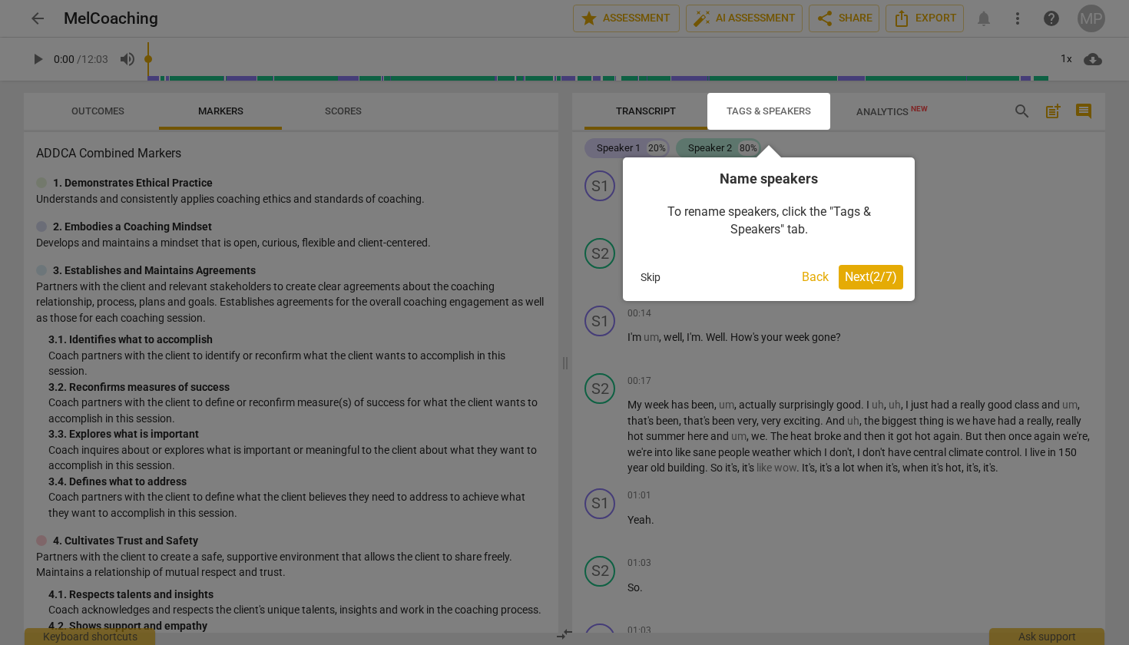
click at [881, 268] on button "Next ( 2 / 7 )" at bounding box center [871, 277] width 65 height 25
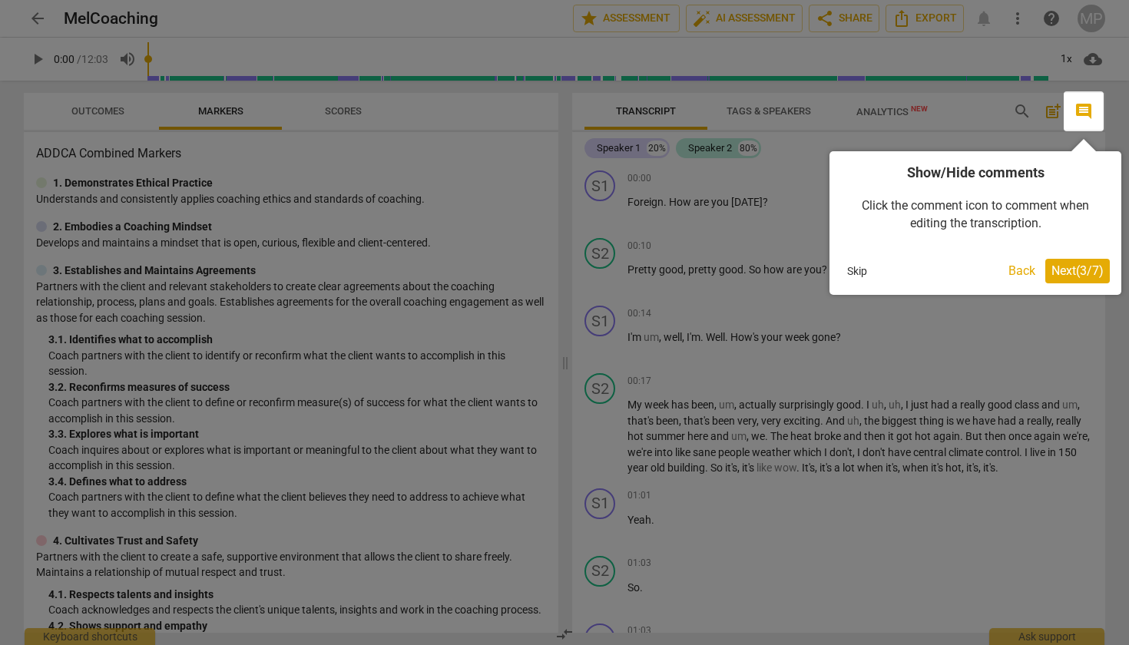
click at [1076, 276] on span "Next ( 3 / 7 )" at bounding box center [1077, 270] width 52 height 15
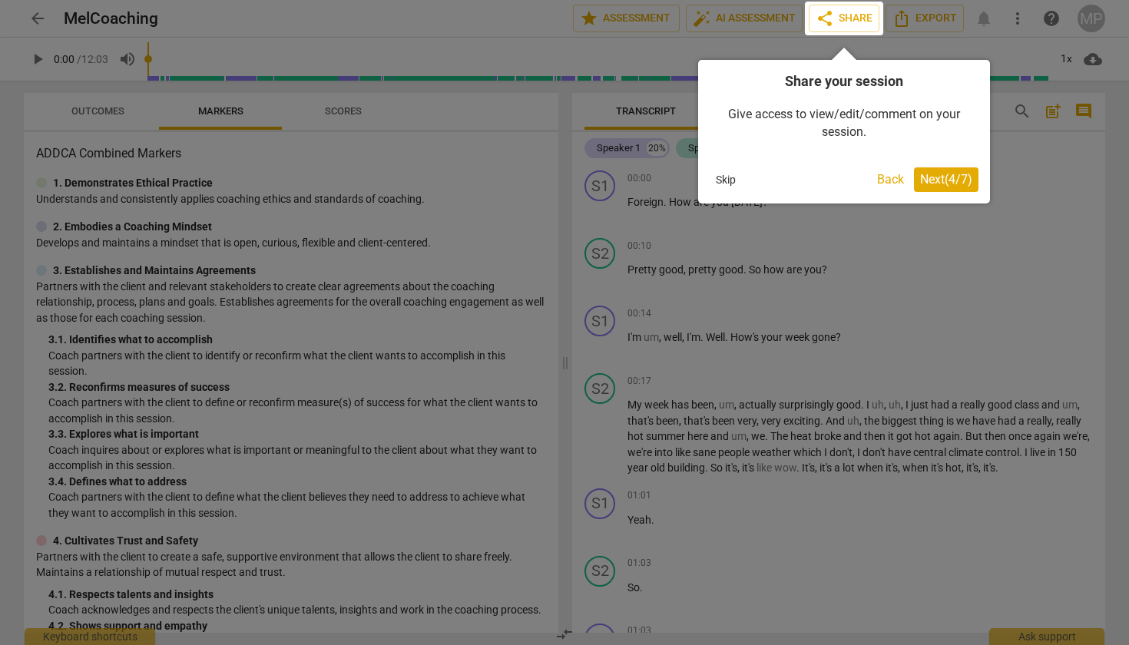
click at [953, 178] on span "Next ( 4 / 7 )" at bounding box center [946, 179] width 52 height 15
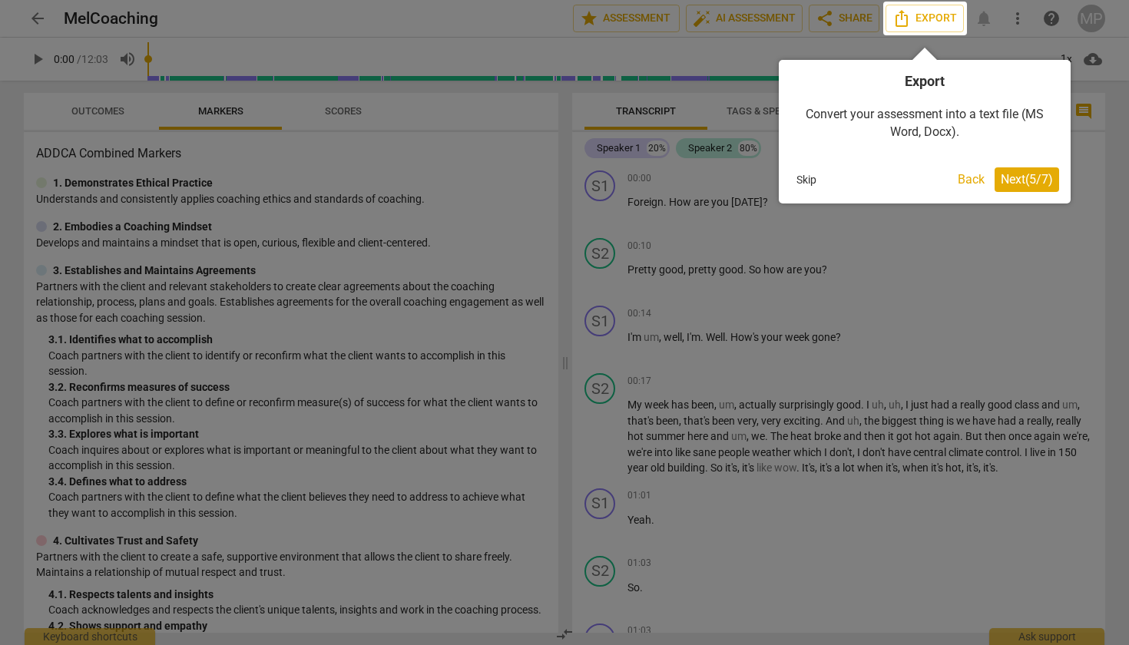
click at [930, 15] on div at bounding box center [925, 19] width 84 height 34
click at [1031, 179] on span "Next ( 5 / 7 )" at bounding box center [1027, 179] width 52 height 15
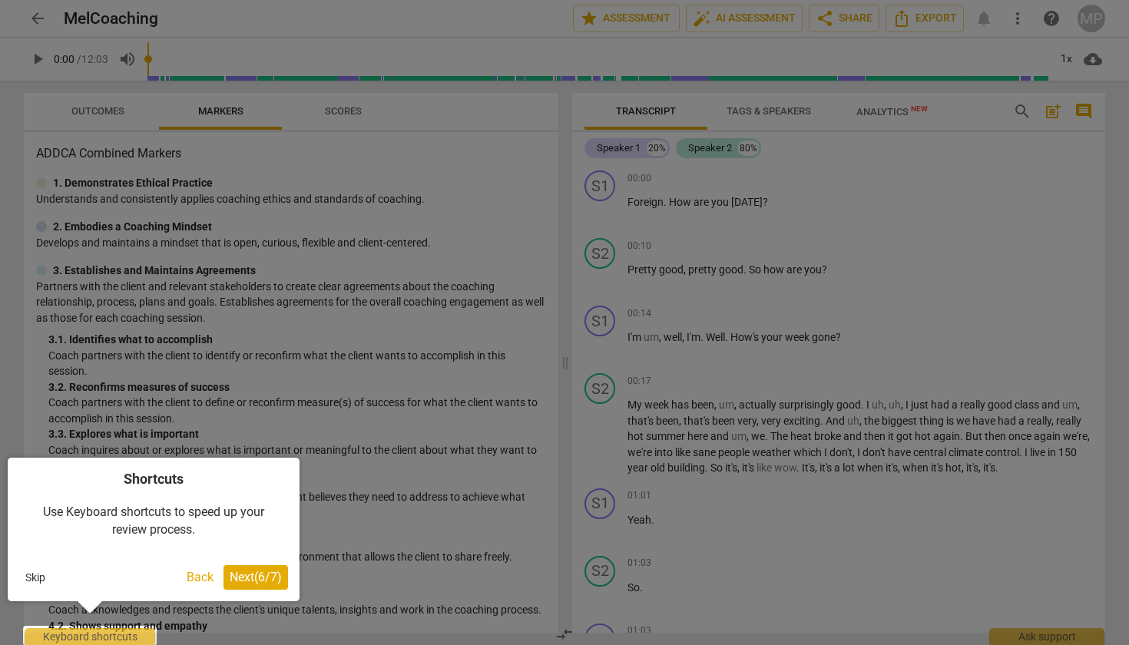
click at [261, 577] on span "Next ( 6 / 7 )" at bounding box center [256, 577] width 52 height 15
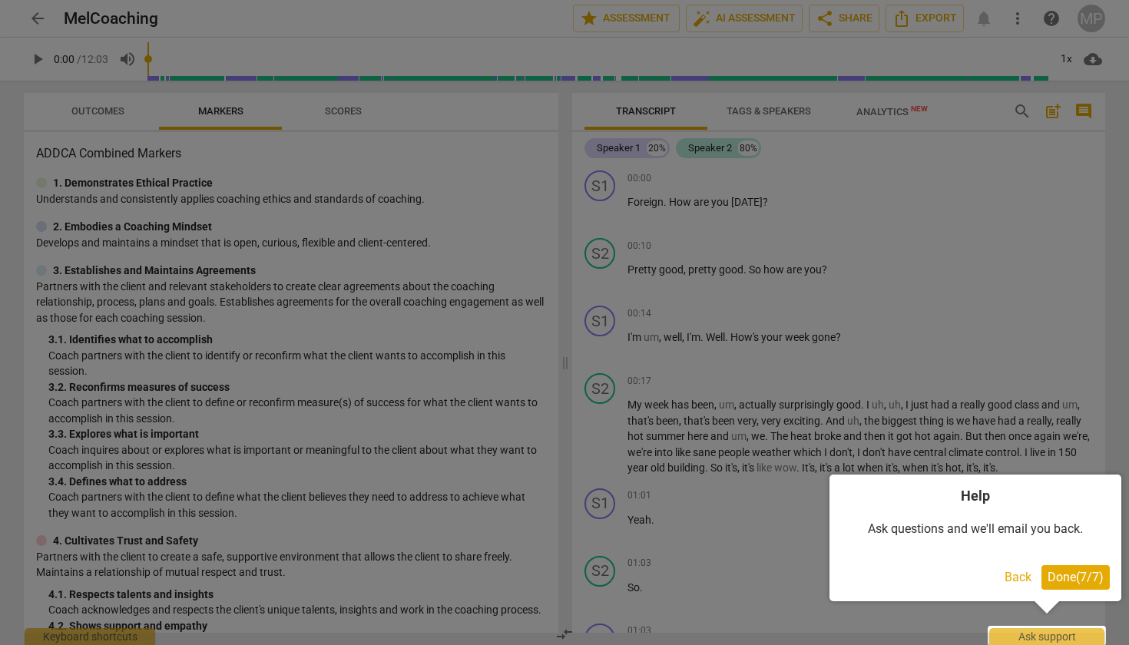
click at [1058, 573] on span "Done ( 7 / 7 )" at bounding box center [1076, 577] width 56 height 15
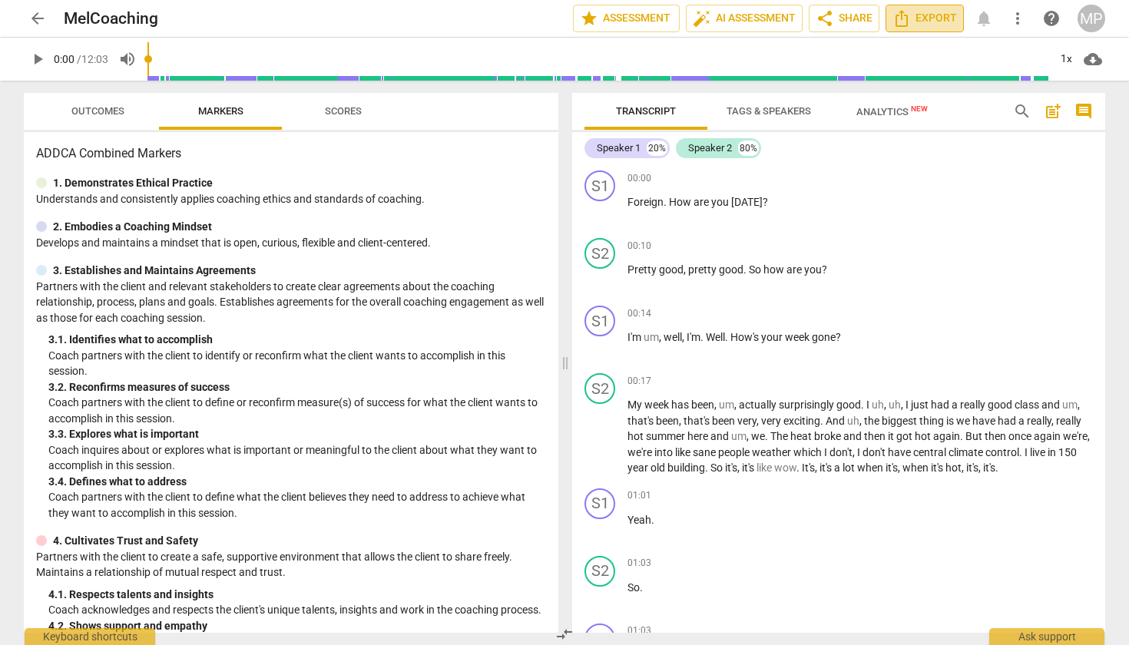
click at [934, 20] on span "Export" at bounding box center [924, 18] width 65 height 18
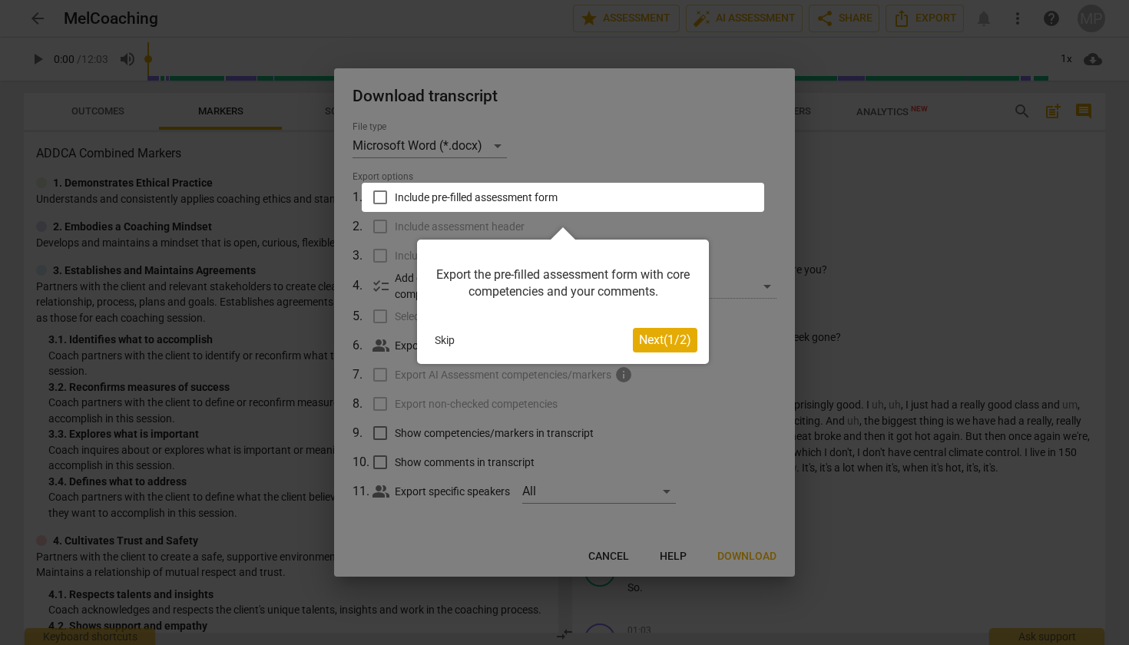
click at [674, 343] on span "Next ( 1 / 2 )" at bounding box center [665, 340] width 52 height 15
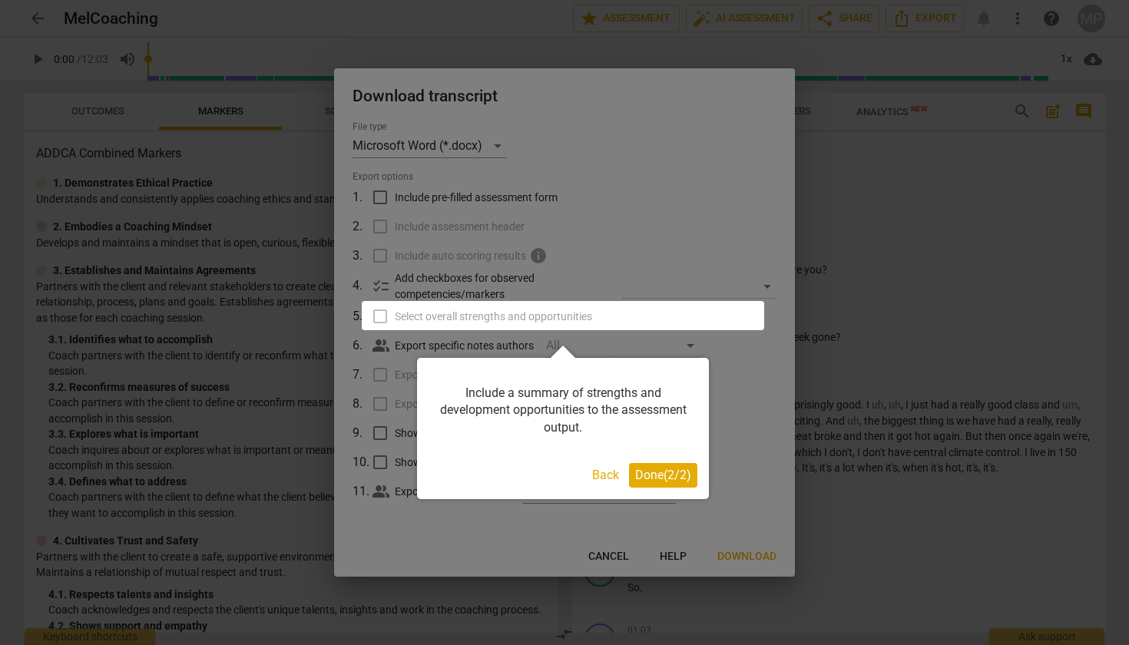
click at [664, 482] on button "Done ( 2 / 2 )" at bounding box center [663, 475] width 68 height 25
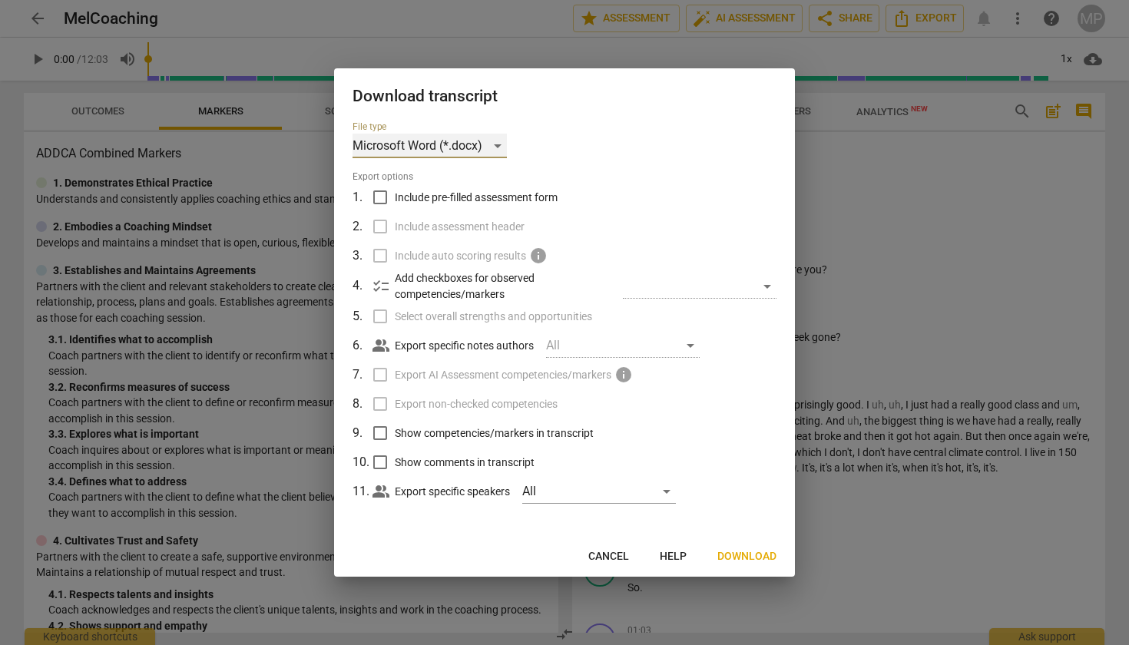
click at [500, 145] on div "Microsoft Word (*.docx)" at bounding box center [430, 146] width 154 height 25
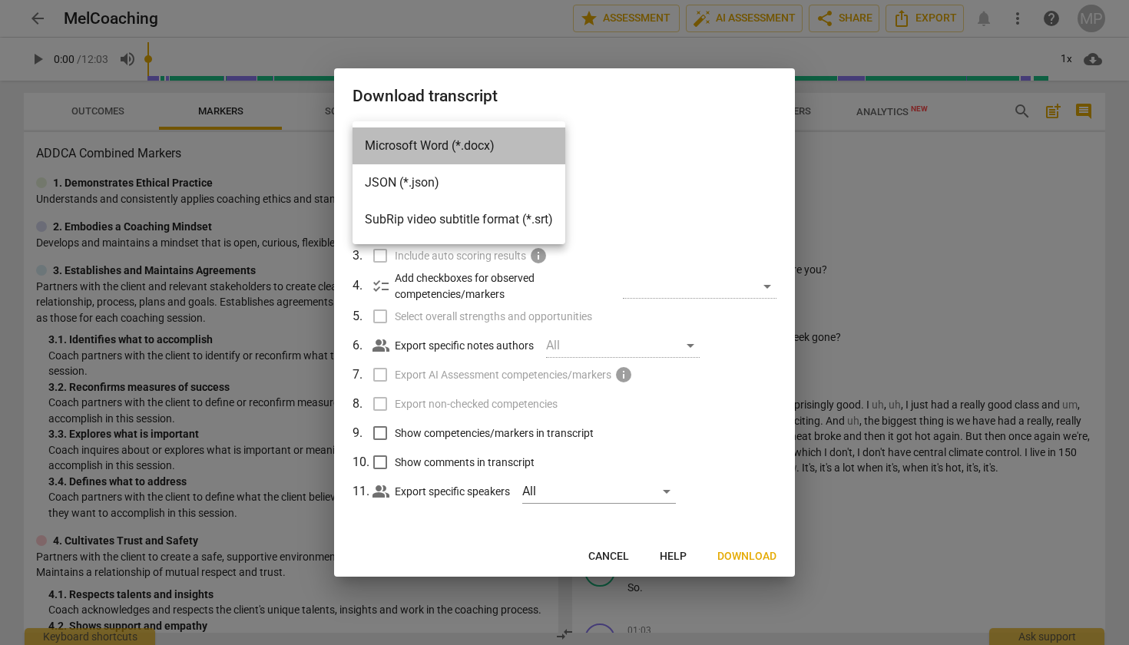
click at [500, 146] on li "Microsoft Word (*.docx)" at bounding box center [459, 145] width 213 height 37
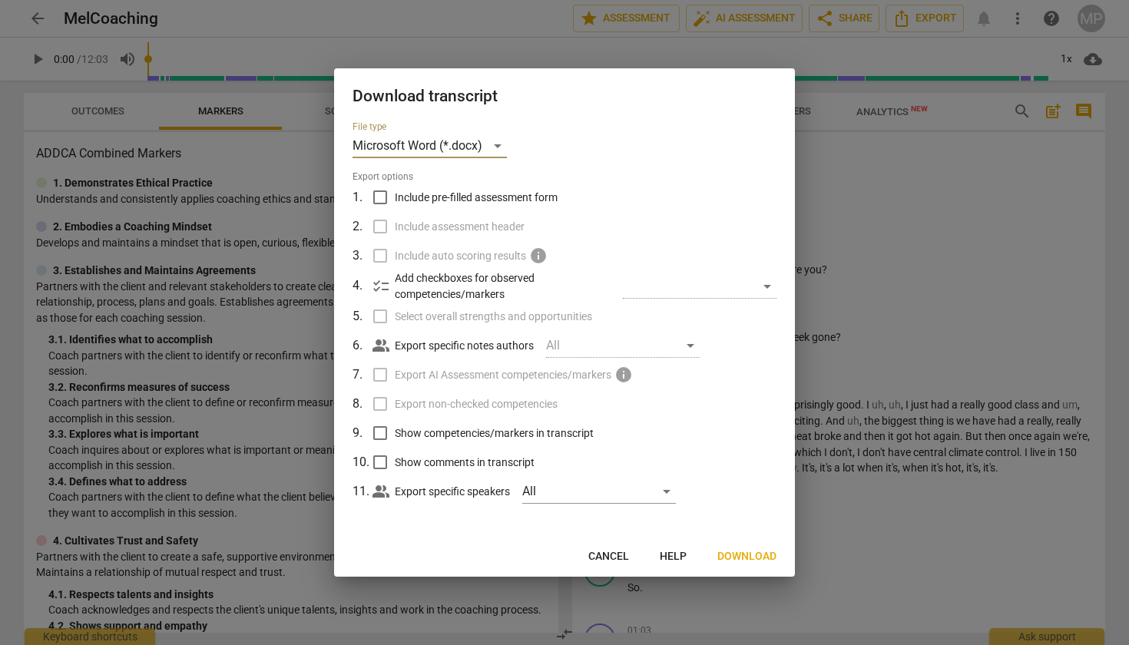
click at [381, 195] on input "Include pre-filled assessment form" at bounding box center [380, 197] width 29 height 29
checkbox input "true"
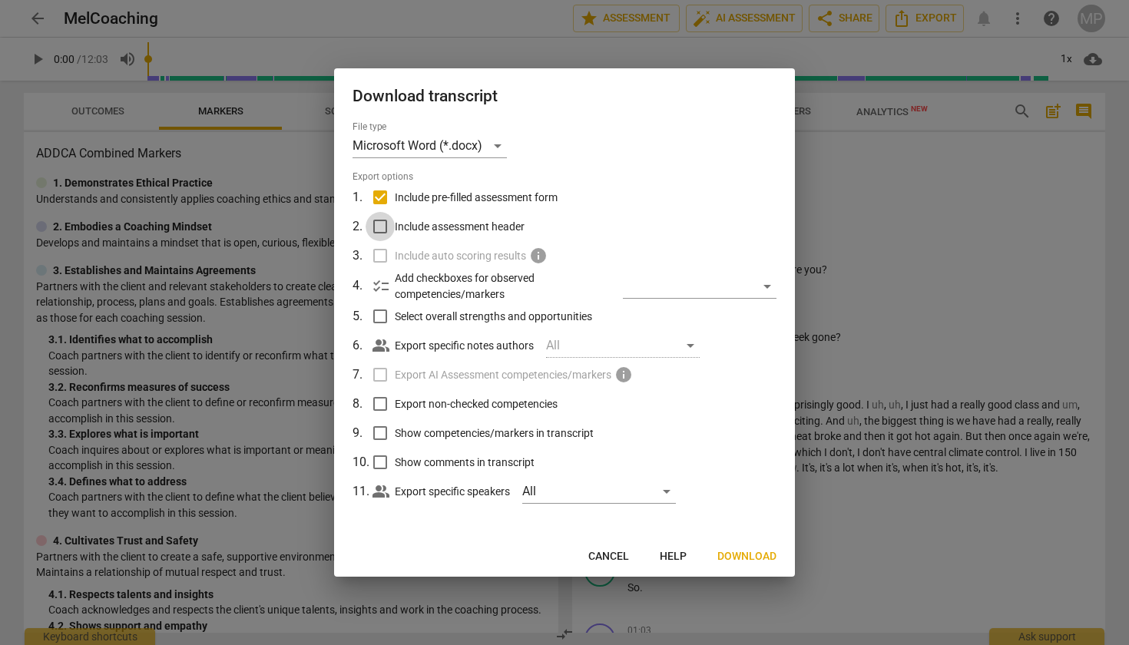
click at [378, 230] on input "Include assessment header" at bounding box center [380, 226] width 29 height 29
checkbox input "true"
click at [768, 561] on span "Download" at bounding box center [746, 556] width 59 height 15
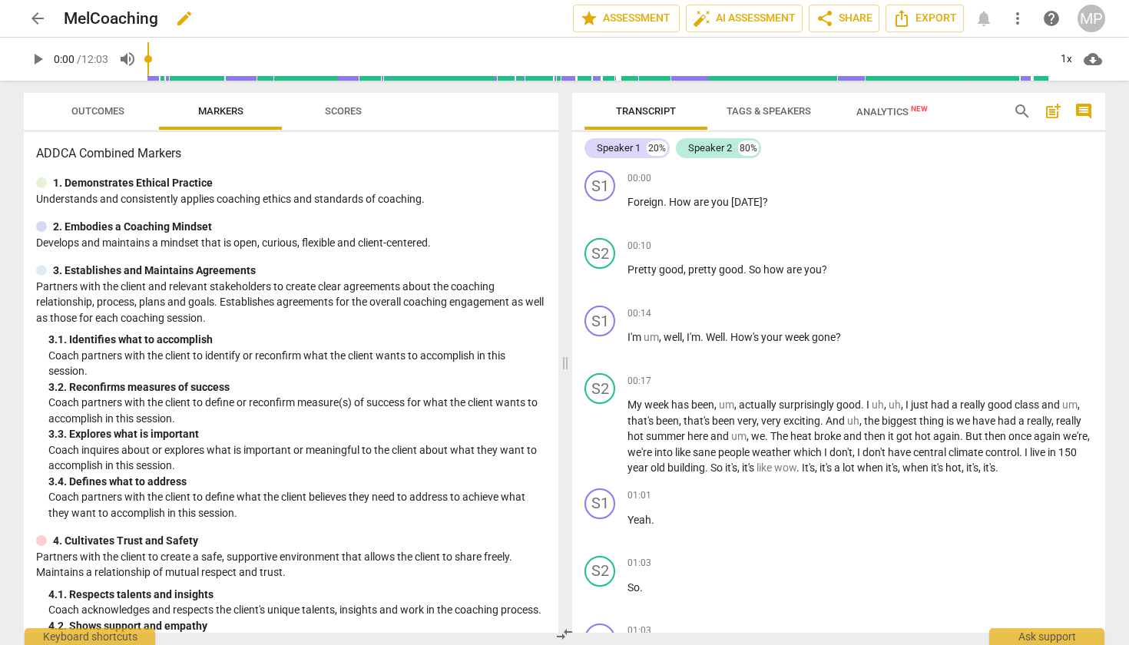
click at [101, 22] on h2 "MelCoaching" at bounding box center [111, 18] width 94 height 19
click at [183, 21] on span "edit" at bounding box center [184, 18] width 18 height 18
drag, startPoint x: 92, startPoint y: 16, endPoint x: 223, endPoint y: 22, distance: 130.7
click at [221, 22] on input "MelCoaching" at bounding box center [285, 18] width 442 height 29
type input "Melindaphillips_b131b_Csp1"
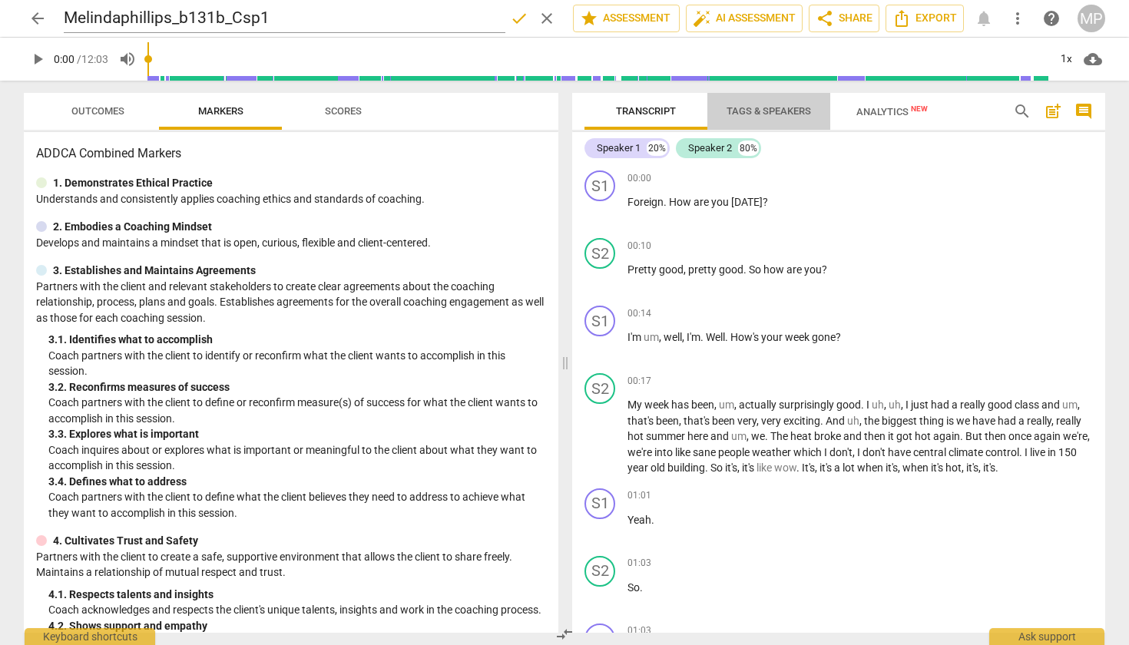
click at [779, 110] on span "Tags & Speakers" at bounding box center [769, 111] width 84 height 12
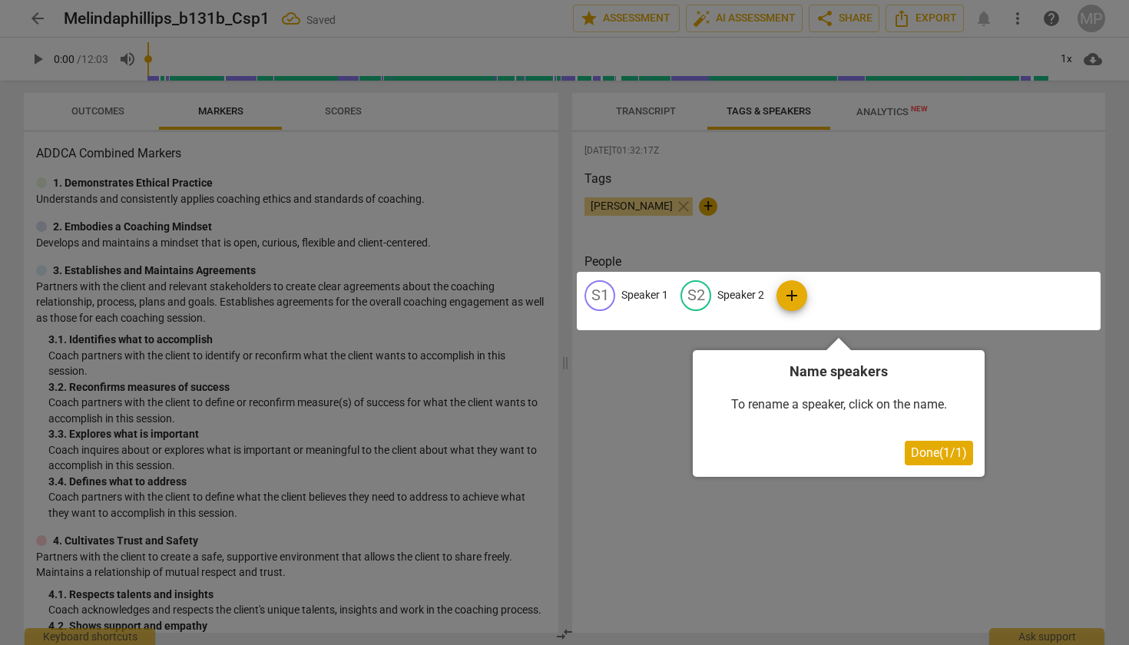
click at [952, 449] on span "Done ( 1 / 1 )" at bounding box center [939, 452] width 56 height 15
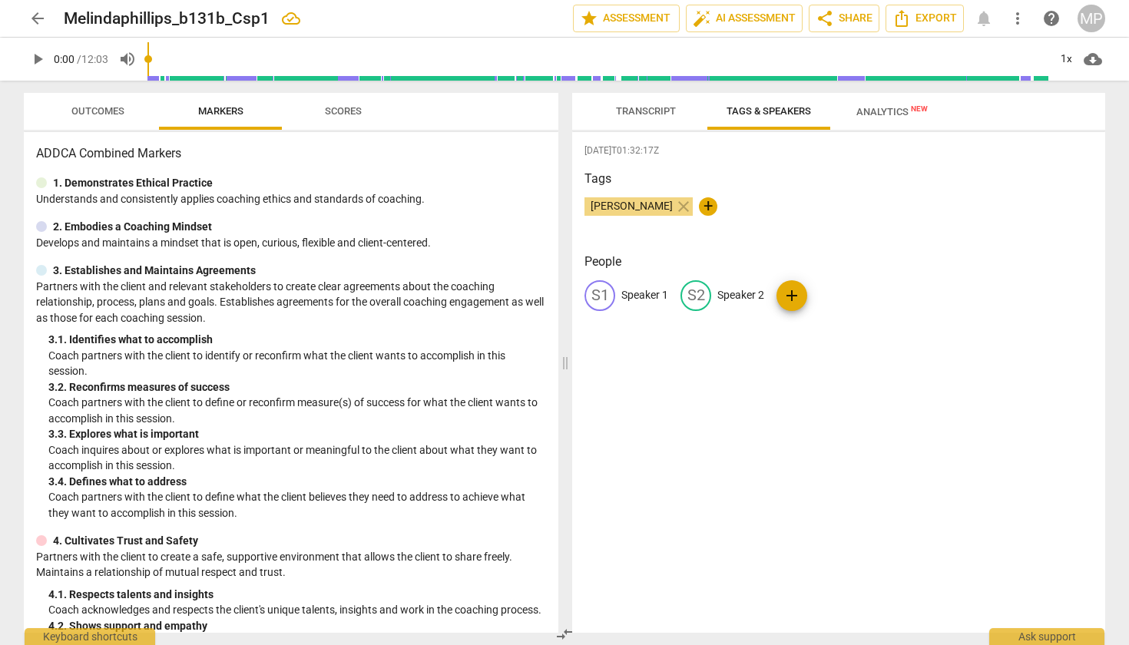
click at [636, 294] on p "Speaker 1" at bounding box center [644, 295] width 47 height 16
click at [190, 16] on h2 "Melindaphillips_b131b_Csp1" at bounding box center [167, 18] width 206 height 19
click at [329, 17] on span "edit" at bounding box center [326, 18] width 18 height 18
click at [190, 18] on input "Melindaphillips_b131b_Csp1" at bounding box center [285, 18] width 442 height 29
click at [252, 19] on input "Melindaphillips_B131b_Csp1" at bounding box center [285, 18] width 442 height 29
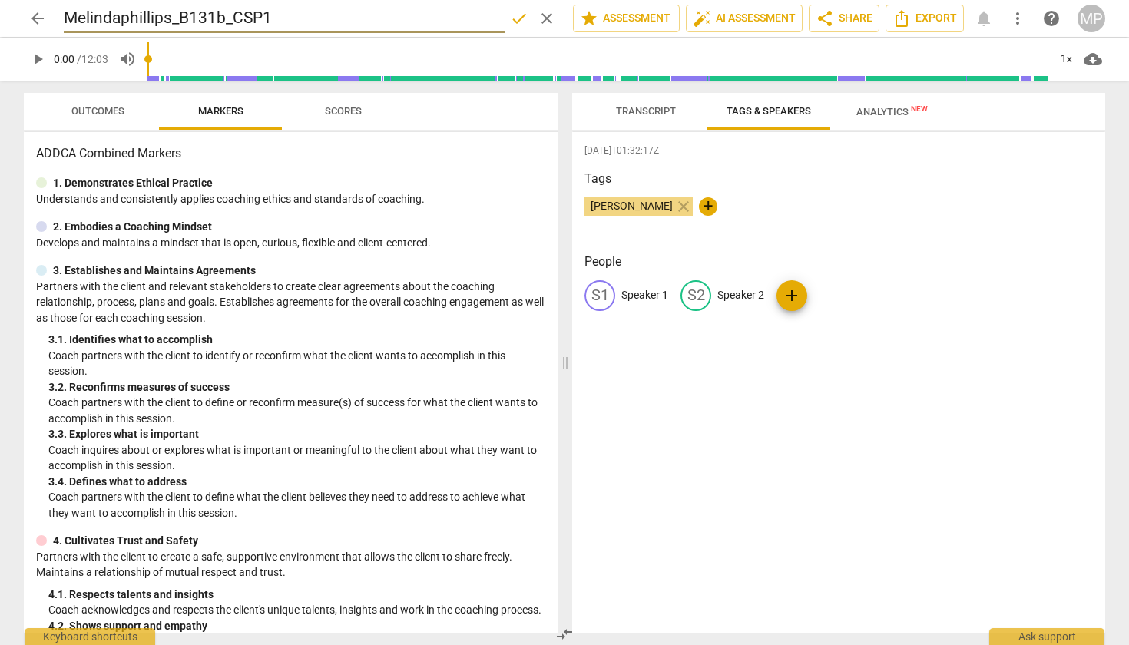
click at [285, 25] on input "Melindaphillips_B131b_CSP1" at bounding box center [285, 18] width 442 height 29
type input "Melindaphillips_B131b_CSP1"
click at [510, 15] on span "done" at bounding box center [519, 18] width 18 height 18
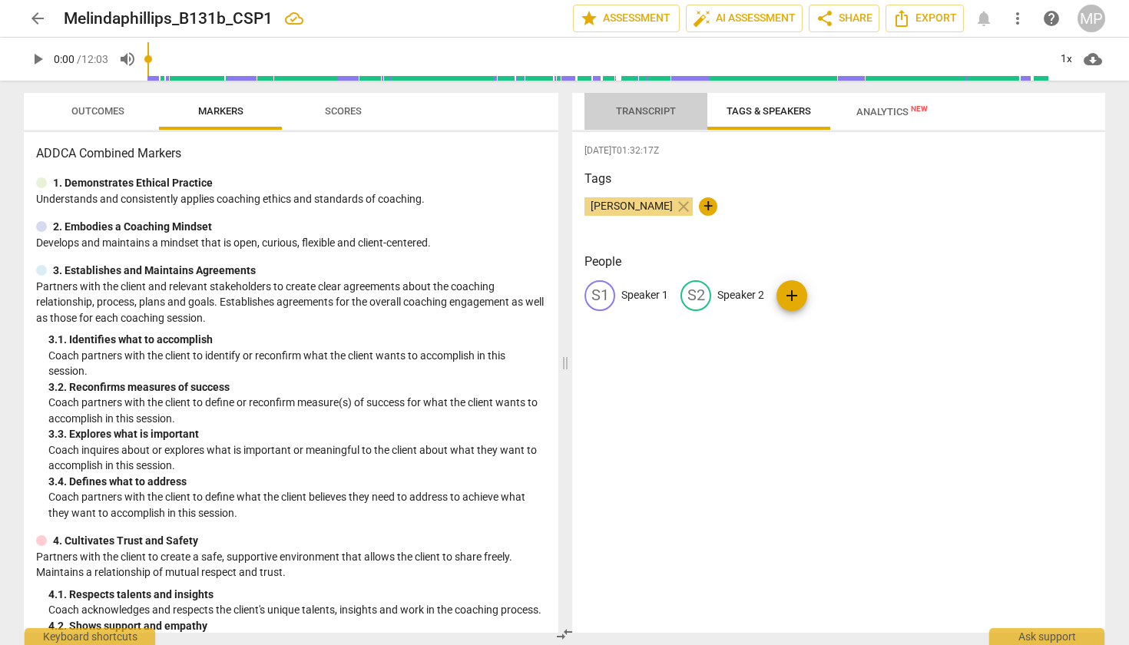
click at [650, 114] on span "Transcript" at bounding box center [646, 111] width 60 height 12
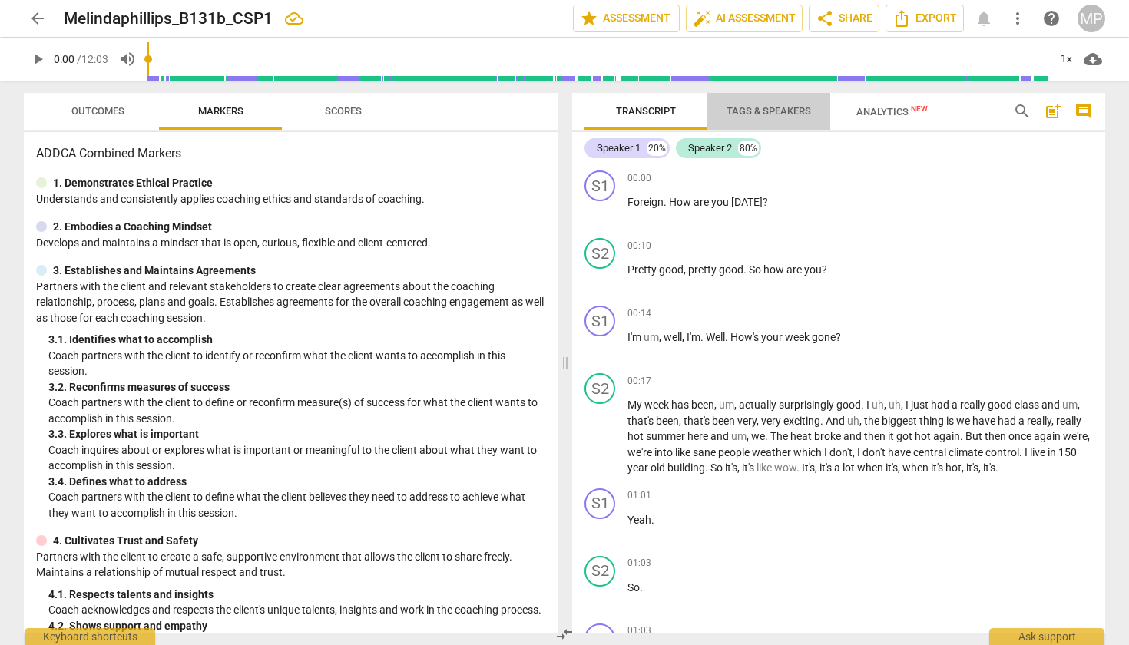
click at [784, 108] on span "Tags & Speakers" at bounding box center [769, 111] width 84 height 12
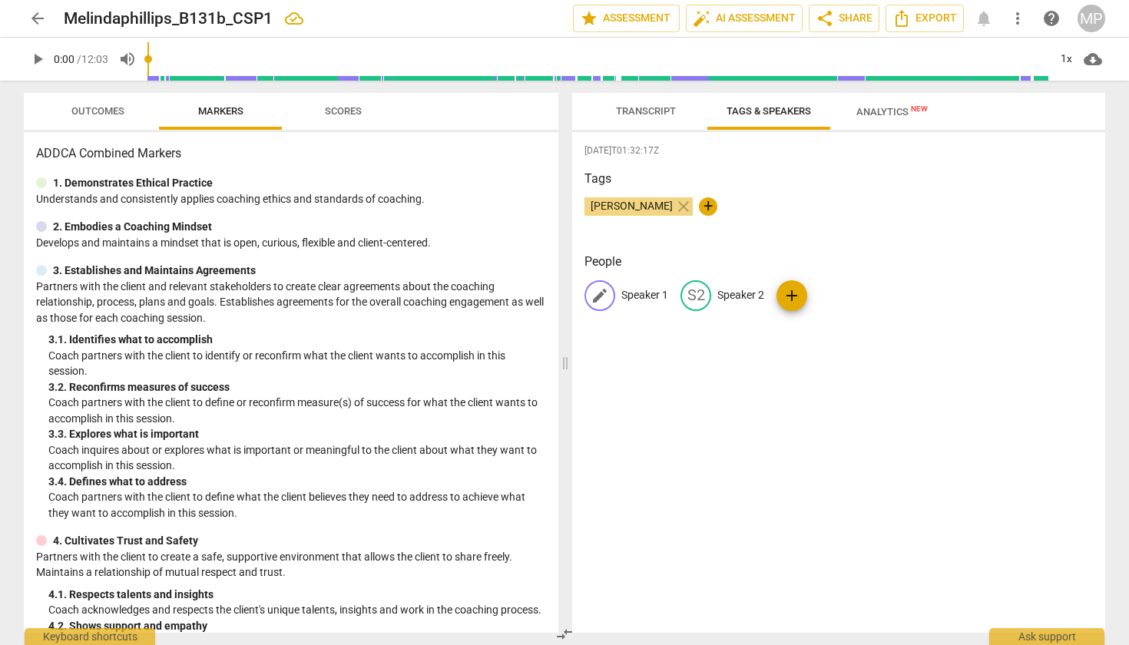
click at [642, 293] on p "Speaker 1" at bounding box center [644, 295] width 47 height 16
type input "MelPhillips"
click at [826, 297] on p "Speaker 2" at bounding box center [840, 295] width 47 height 16
type input "Client"
click at [891, 290] on span "add" at bounding box center [895, 295] width 18 height 18
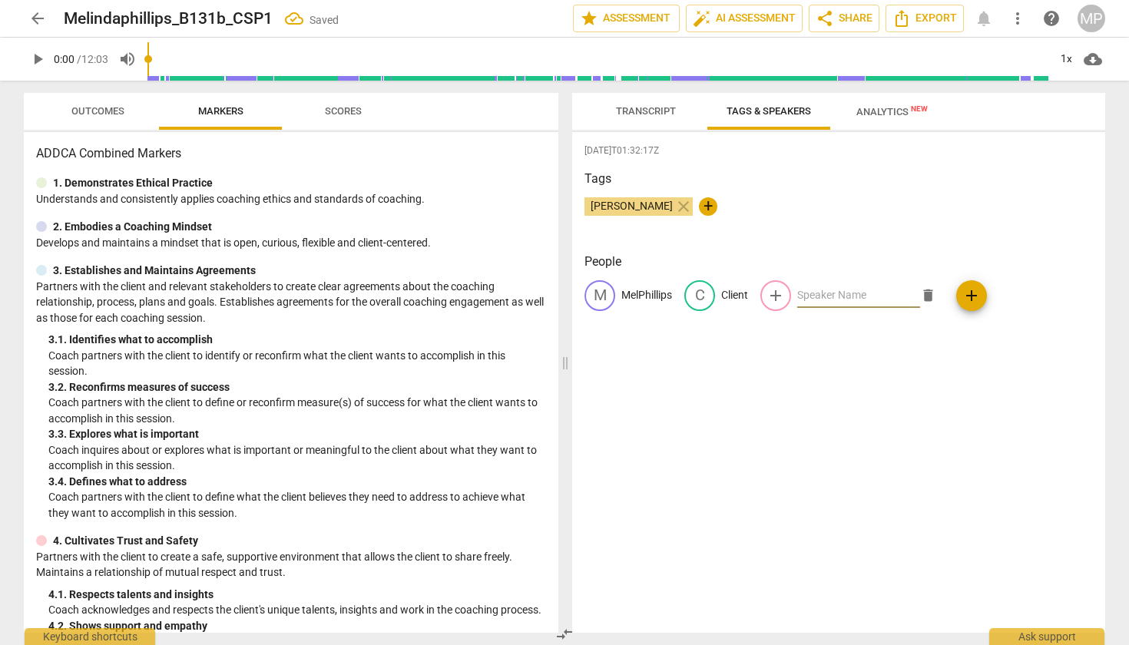
click at [877, 367] on div "2025-08-23T01:32:17Z Tags Melinda Phillips close + People M MelPhillips C Clien…" at bounding box center [838, 382] width 533 height 501
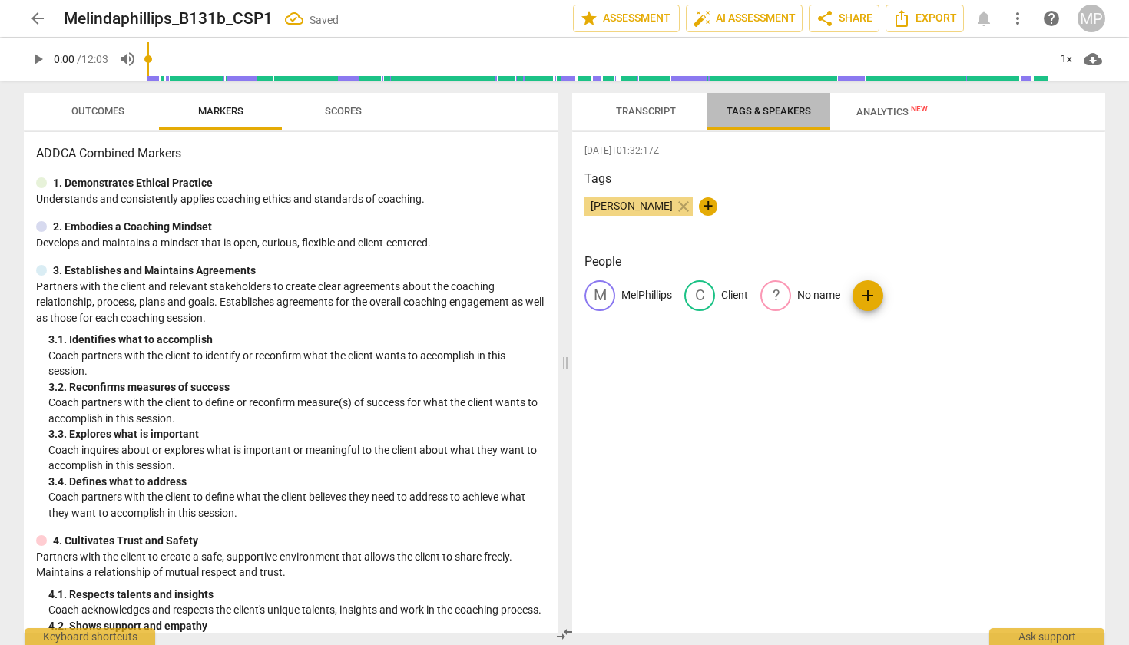
click at [782, 110] on span "Tags & Speakers" at bounding box center [769, 111] width 84 height 12
click at [652, 109] on span "Transcript" at bounding box center [646, 111] width 60 height 12
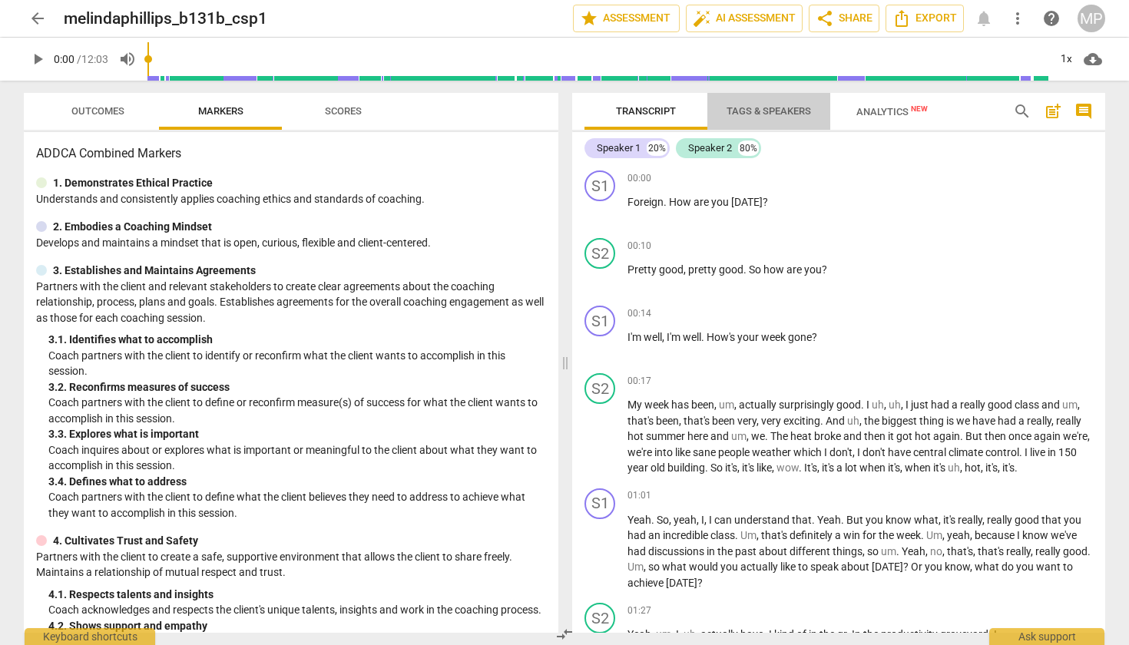
click at [783, 107] on span "Tags & Speakers" at bounding box center [769, 111] width 84 height 12
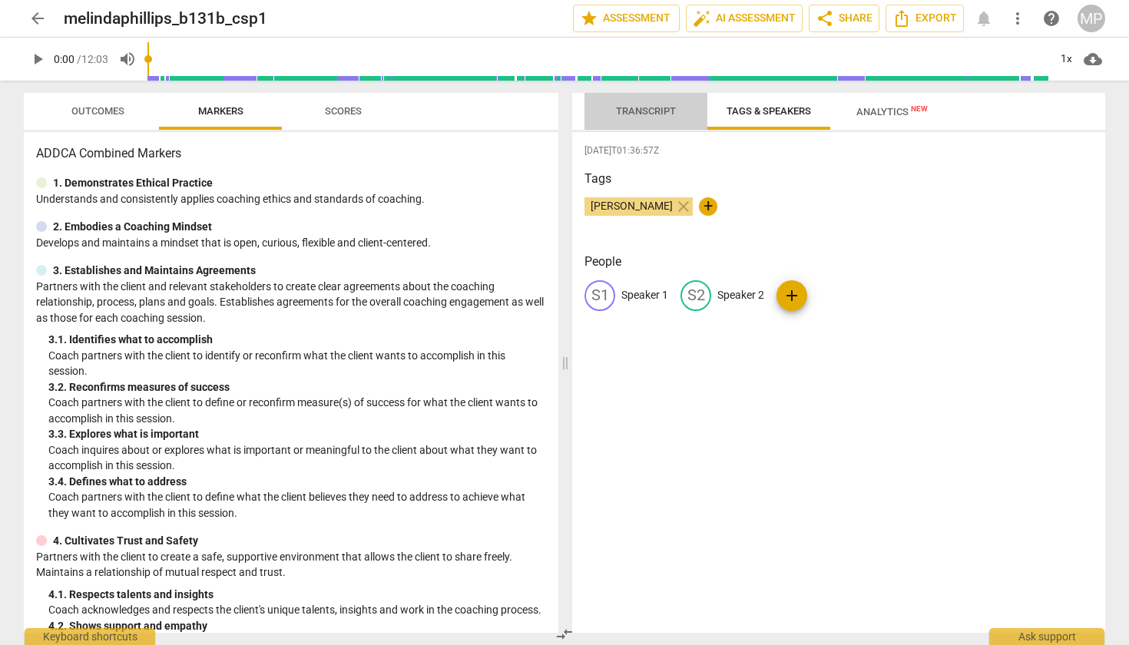
click at [637, 117] on span "Transcript" at bounding box center [646, 111] width 97 height 21
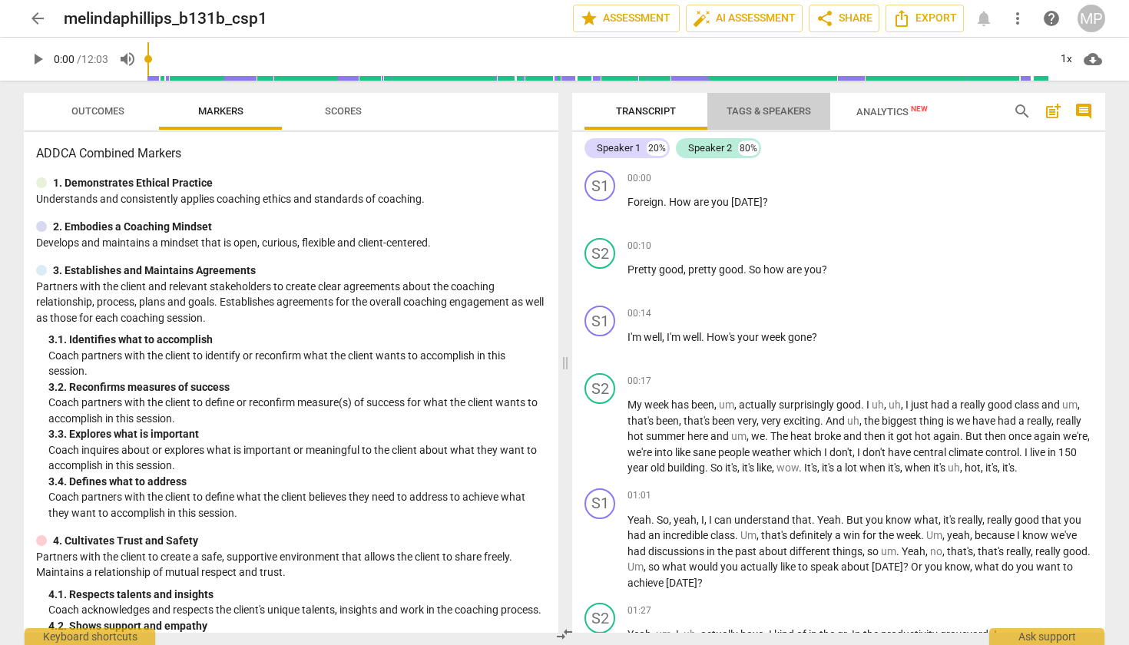
click at [787, 108] on span "Tags & Speakers" at bounding box center [769, 111] width 84 height 12
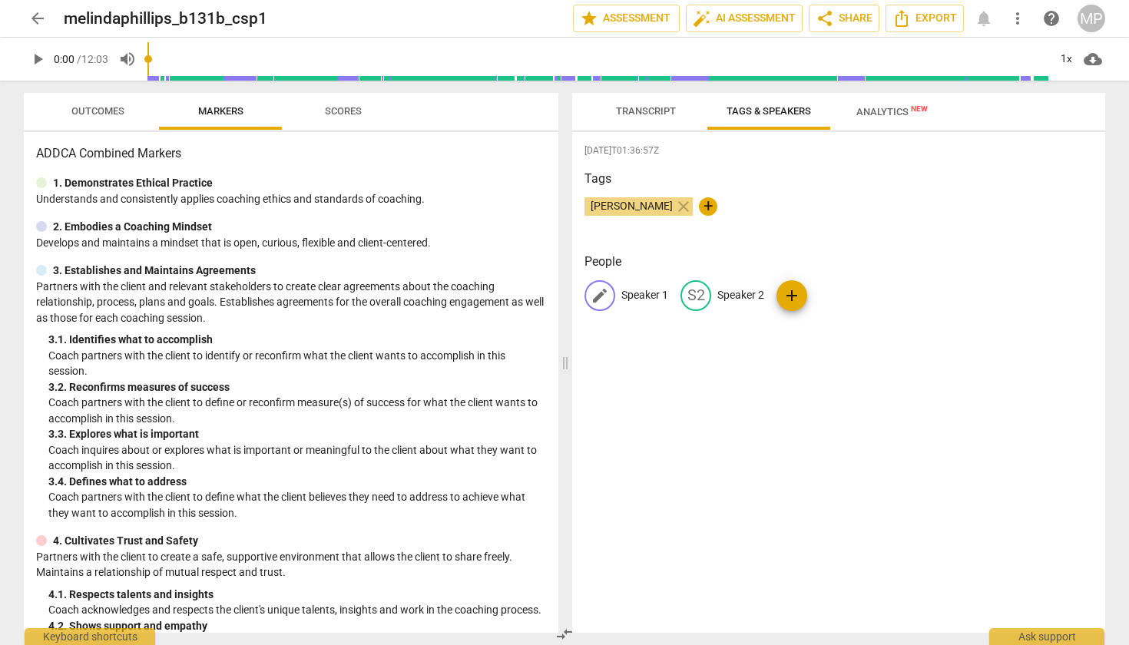
click at [644, 298] on p "Speaker 1" at bounding box center [644, 295] width 47 height 16
type input "[PERSON_NAME]"
click at [830, 293] on p "Speaker 2" at bounding box center [840, 295] width 47 height 16
type input "L"
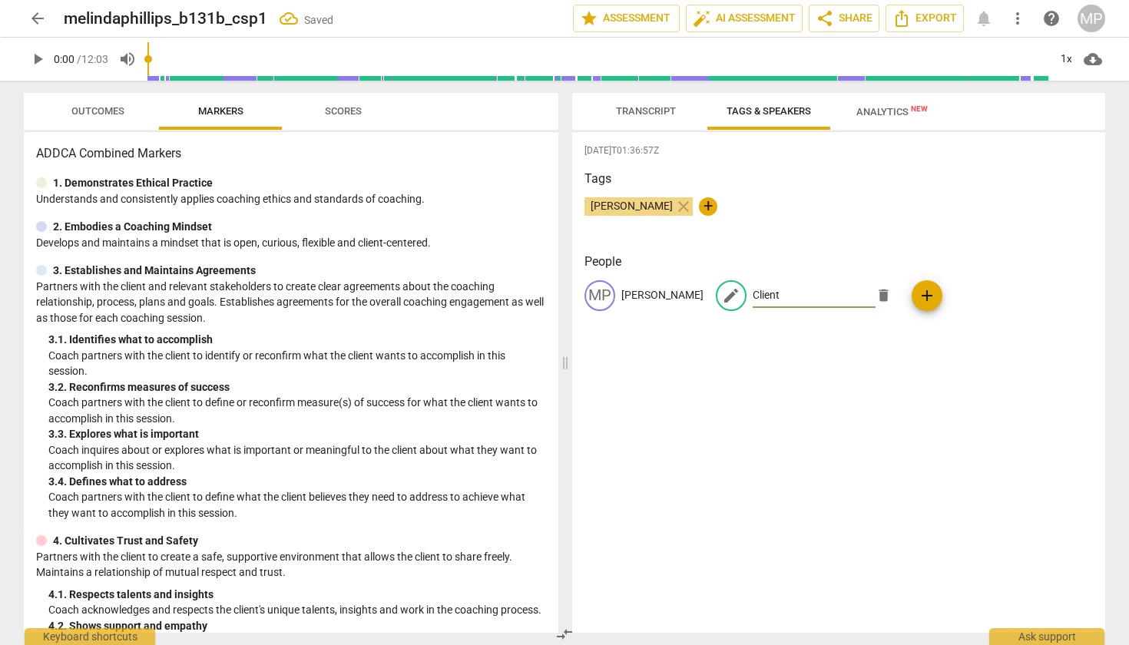
type input "Client"
click at [922, 296] on span "add" at bounding box center [927, 295] width 18 height 18
click at [955, 113] on div "Transcript Tags & Speakers Analytics New" at bounding box center [838, 111] width 508 height 37
click at [938, 16] on span "Export" at bounding box center [924, 18] width 65 height 18
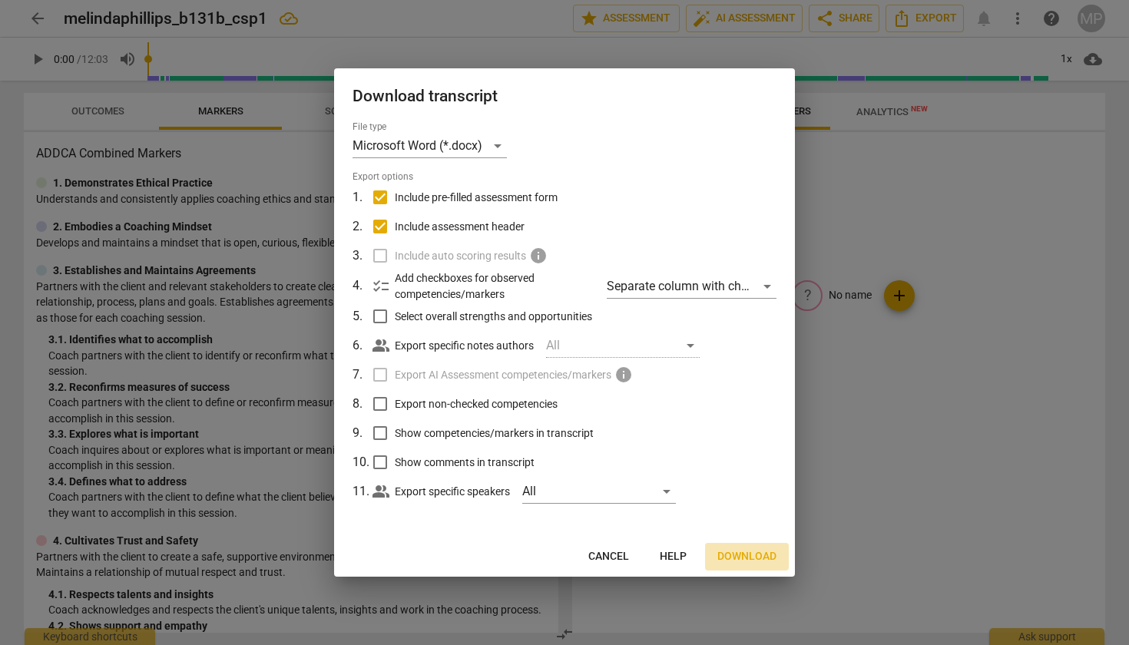
click at [750, 550] on span "Download" at bounding box center [746, 556] width 59 height 15
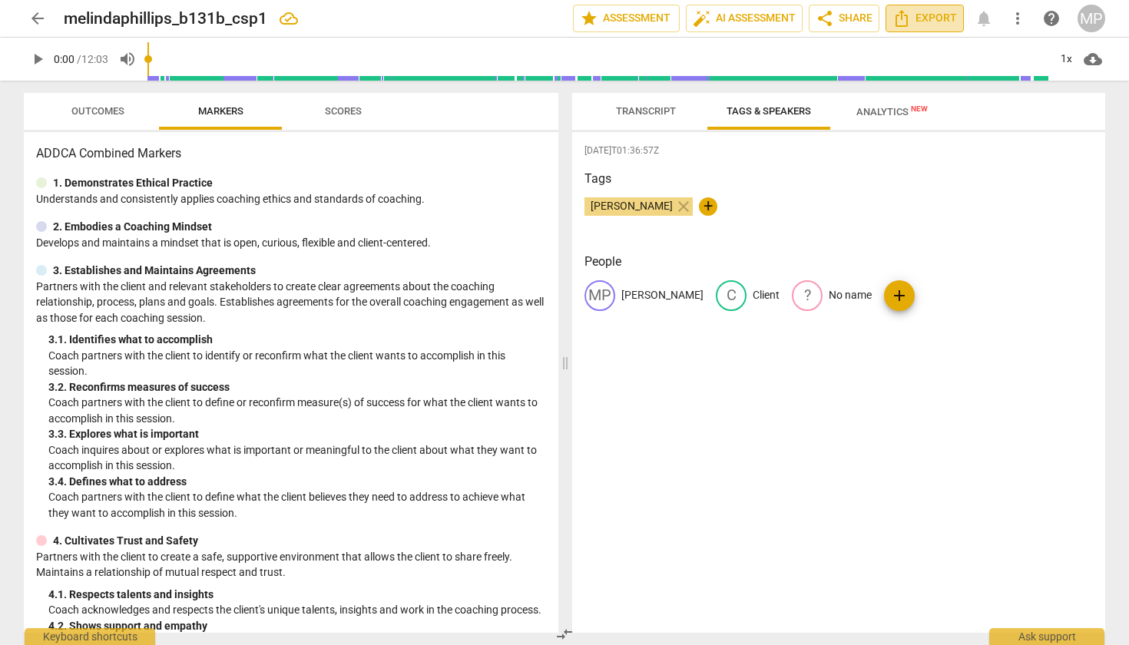
click at [916, 15] on span "Export" at bounding box center [924, 18] width 65 height 18
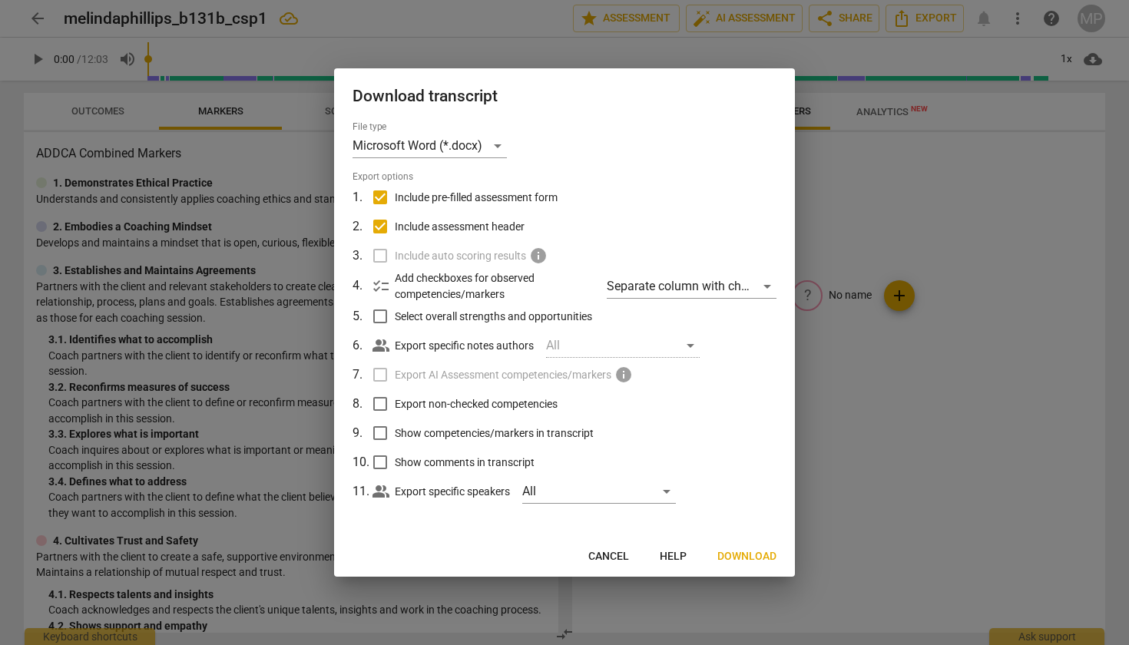
click at [952, 480] on div at bounding box center [564, 322] width 1129 height 645
